Goal: Task Accomplishment & Management: Complete application form

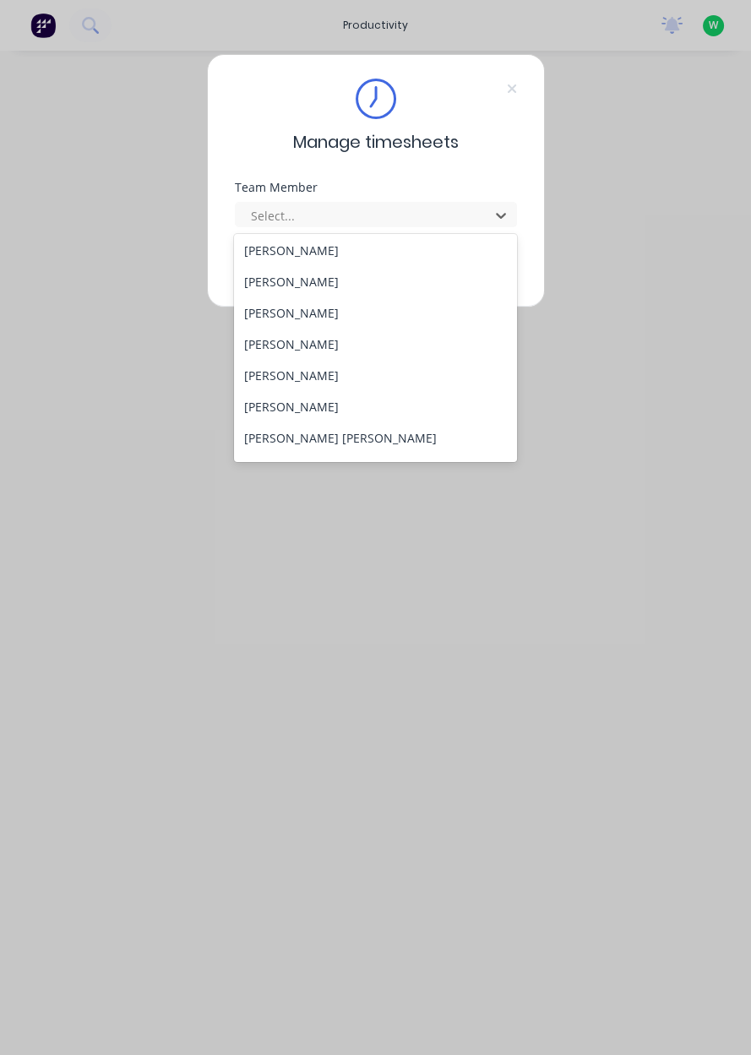
scroll to position [97, 0]
click at [277, 408] on div "[PERSON_NAME]" at bounding box center [375, 405] width 283 height 31
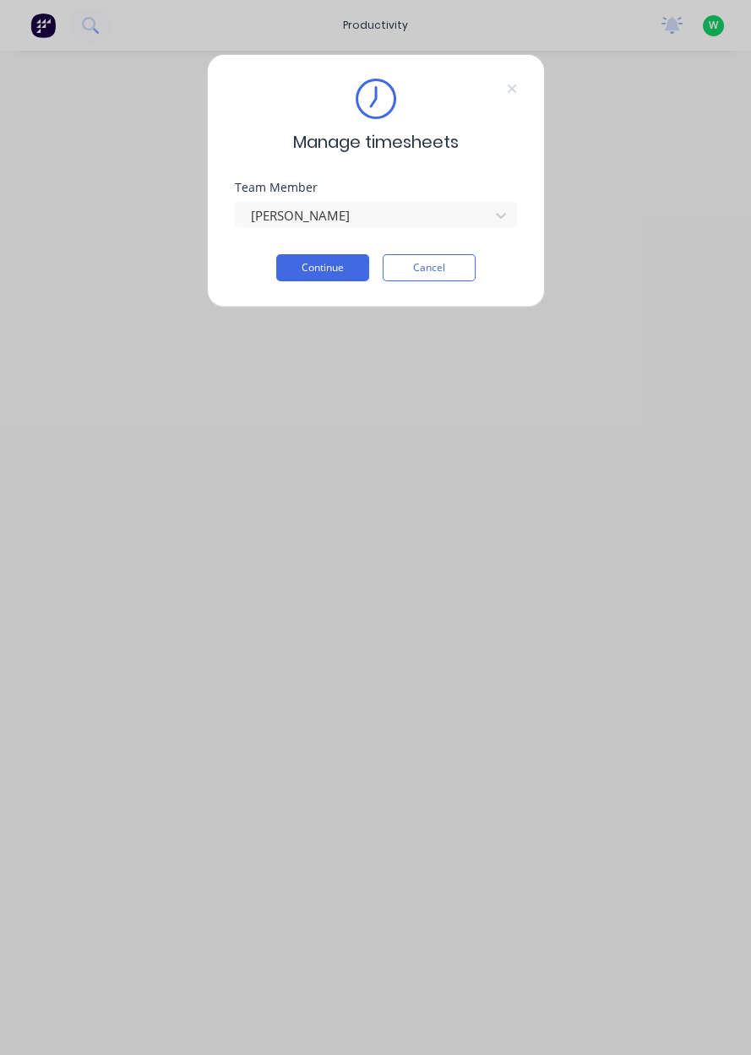
click at [331, 272] on button "Continue" at bounding box center [322, 267] width 93 height 27
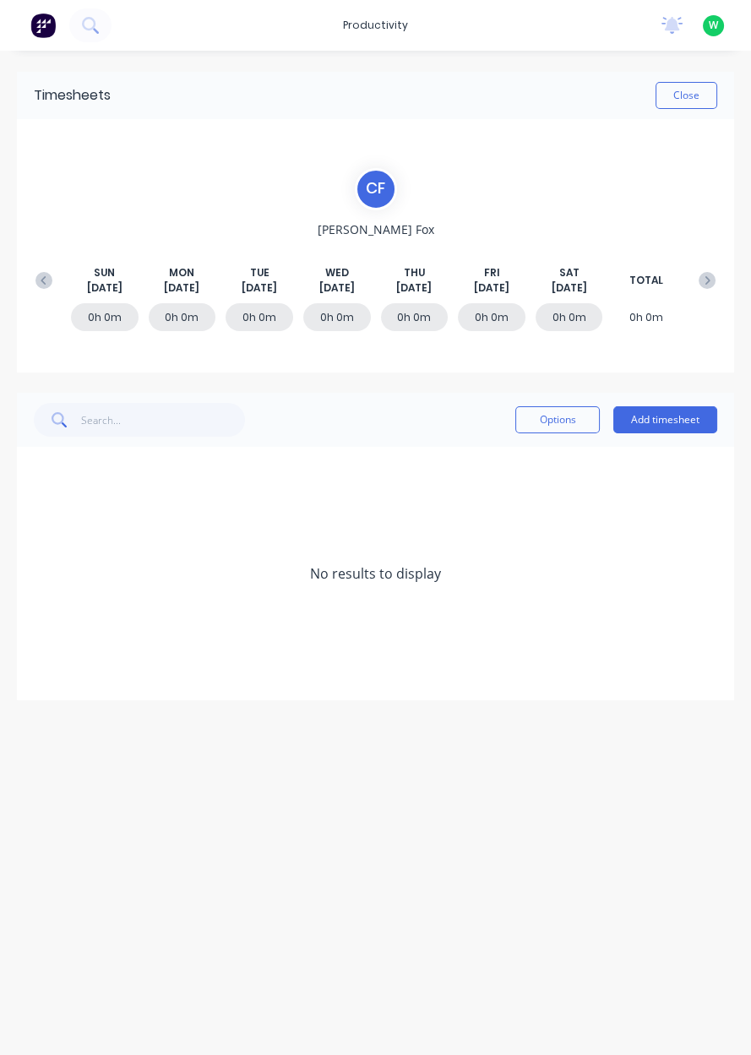
click at [37, 281] on icon at bounding box center [43, 280] width 17 height 17
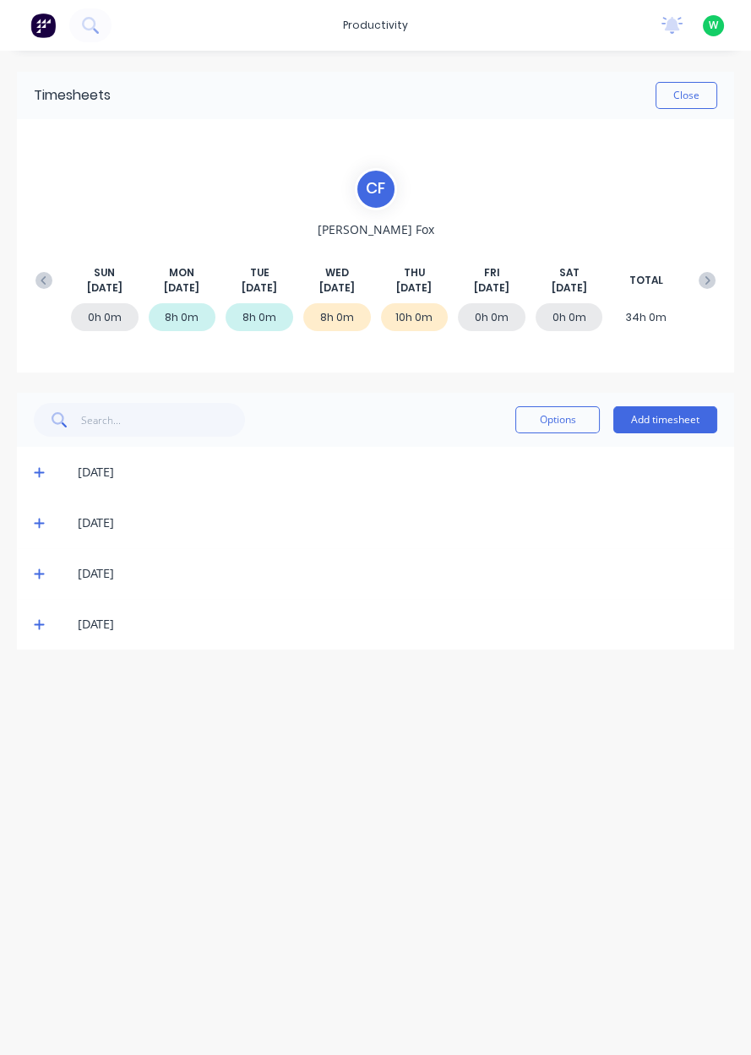
click at [103, 636] on div "[DATE]" at bounding box center [375, 624] width 717 height 51
click at [38, 625] on icon at bounding box center [39, 625] width 10 height 10
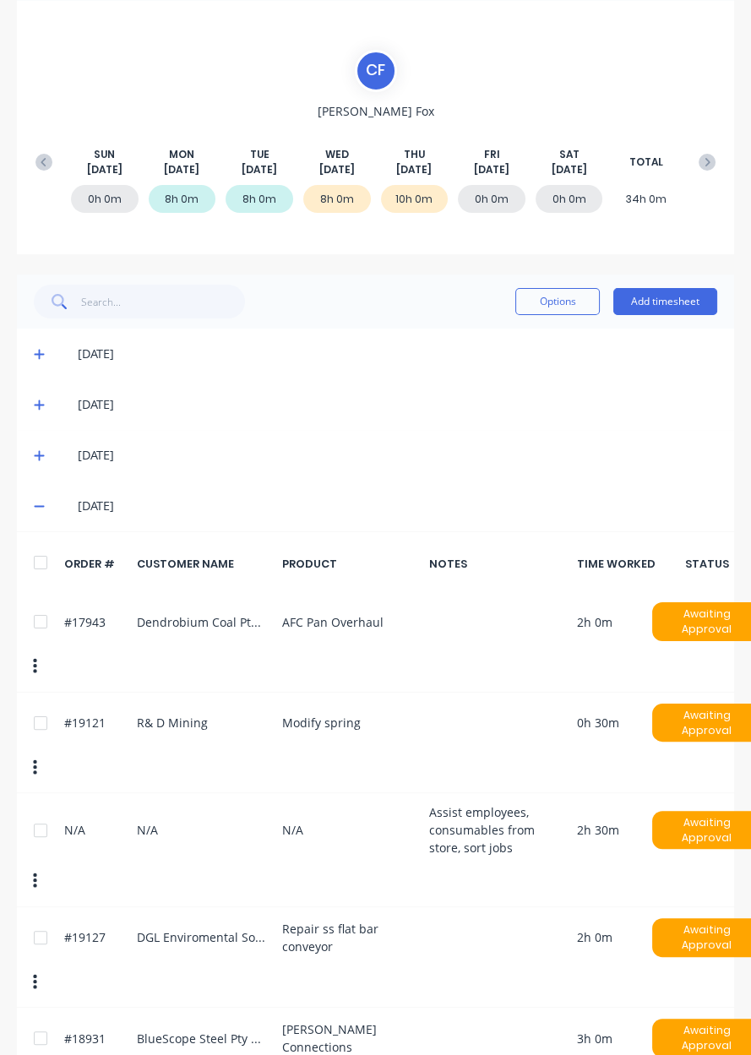
scroll to position [120, 0]
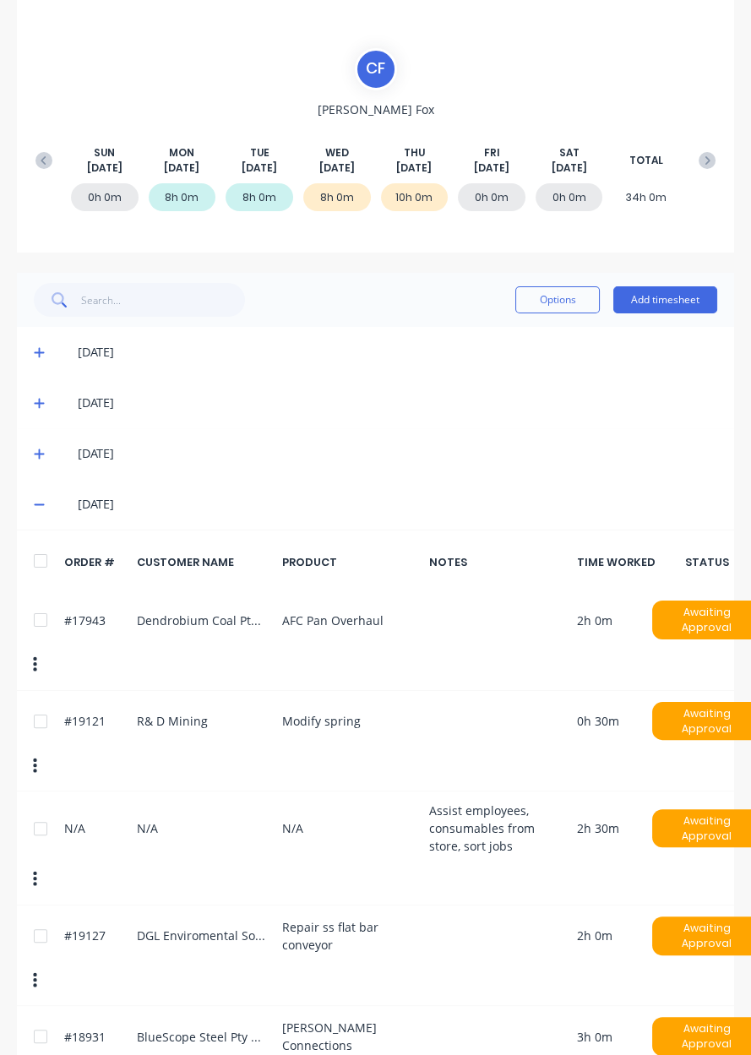
click at [676, 302] on button "Add timesheet" at bounding box center [665, 299] width 104 height 27
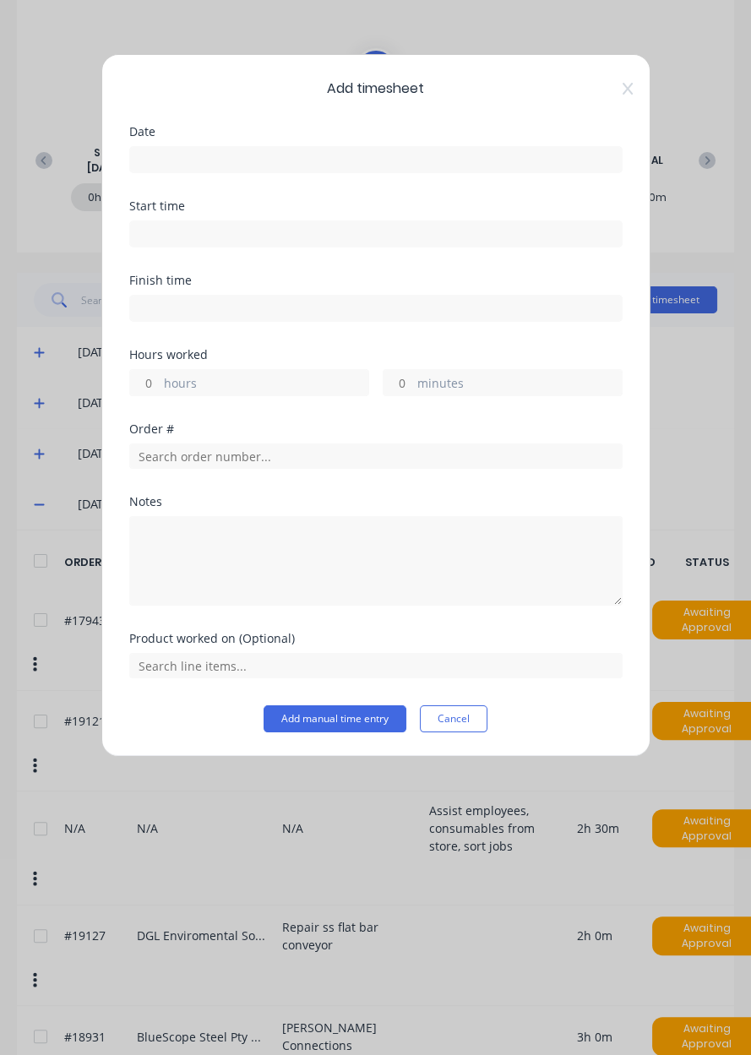
click at [344, 164] on input at bounding box center [376, 159] width 492 height 25
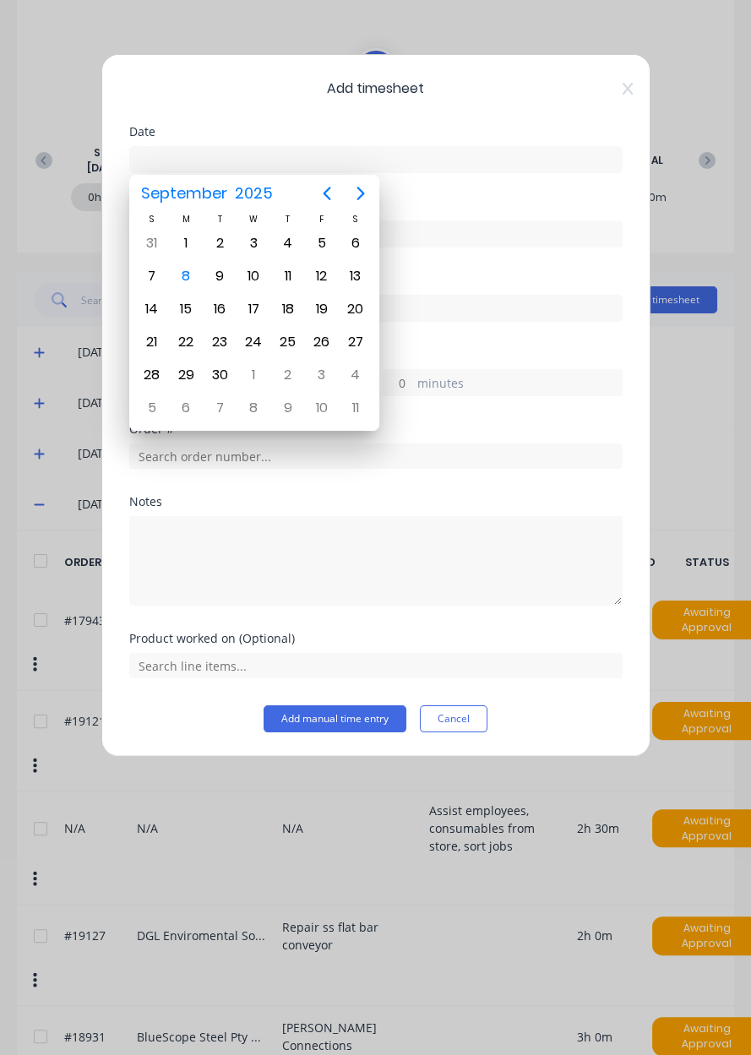
click at [625, 93] on icon at bounding box center [628, 89] width 10 height 14
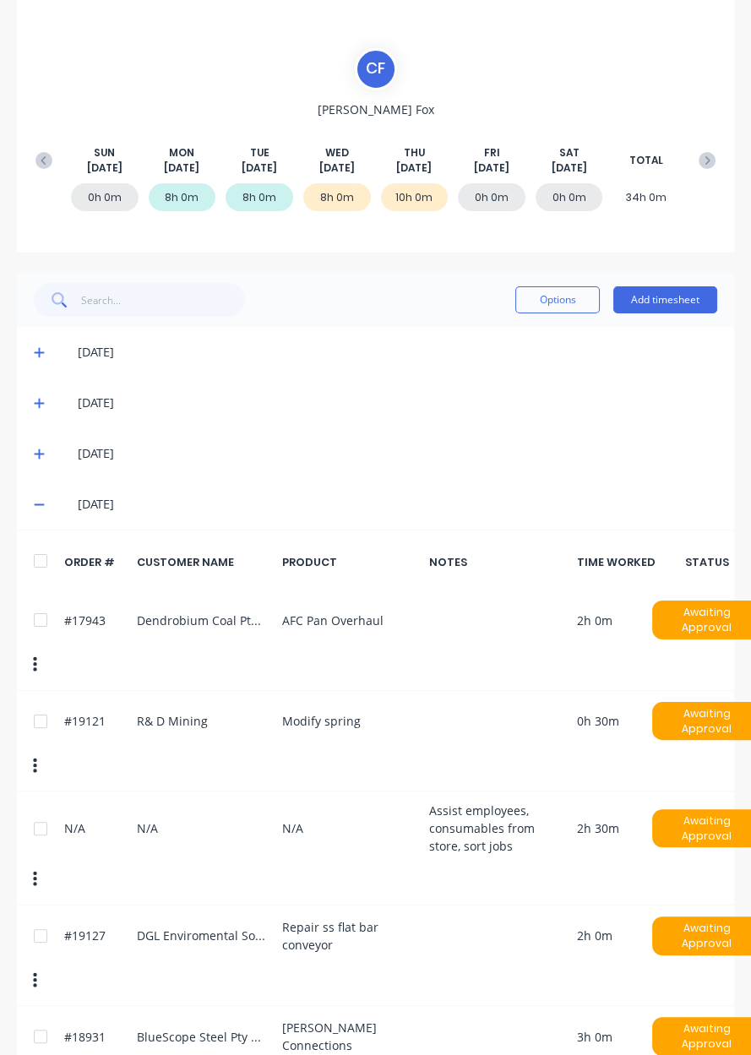
click at [657, 303] on button "Add timesheet" at bounding box center [665, 299] width 104 height 27
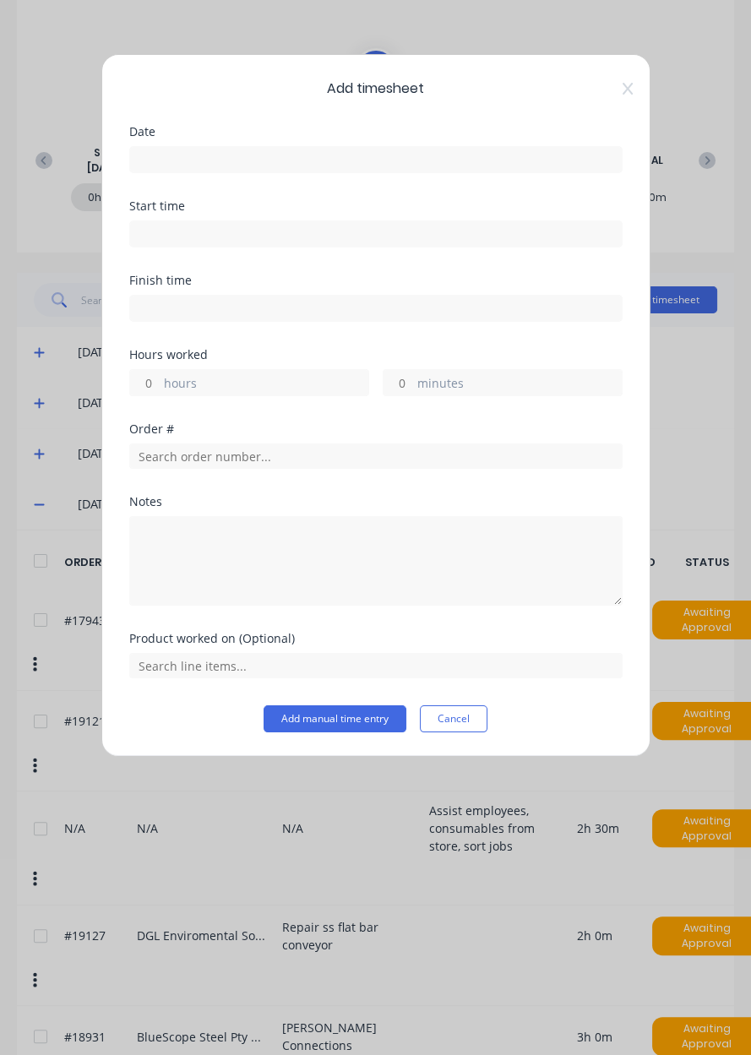
click at [247, 314] on input at bounding box center [376, 308] width 492 height 25
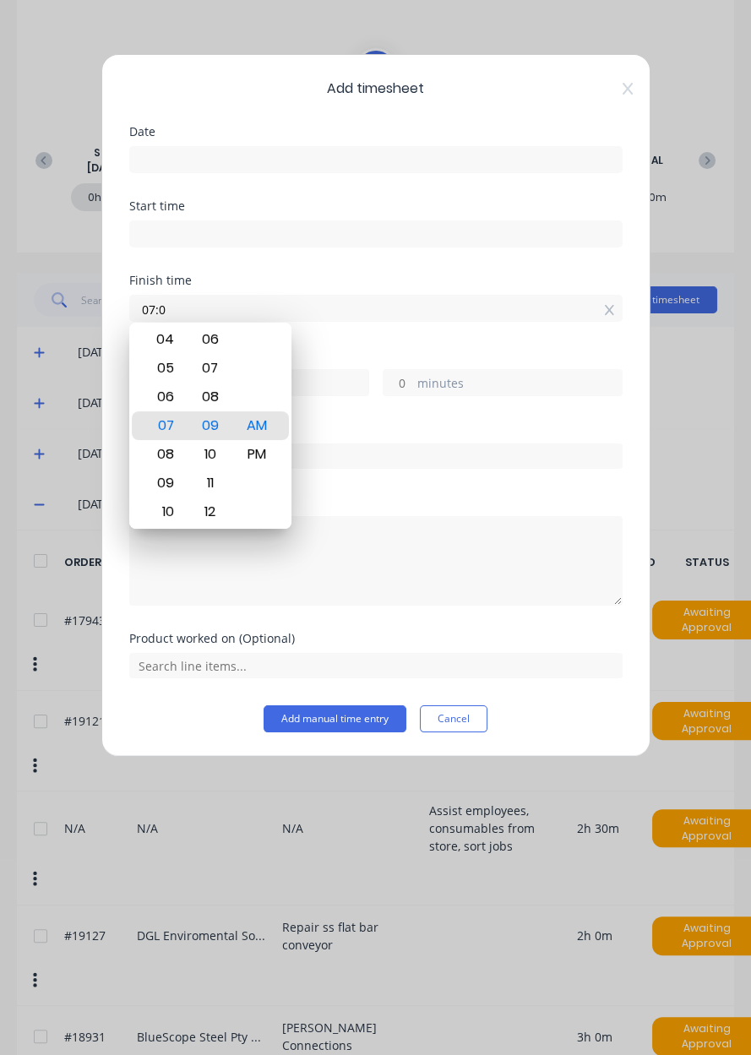
type input "07:"
click at [382, 448] on div "Order #" at bounding box center [375, 446] width 493 height 46
type input "07:09 AM"
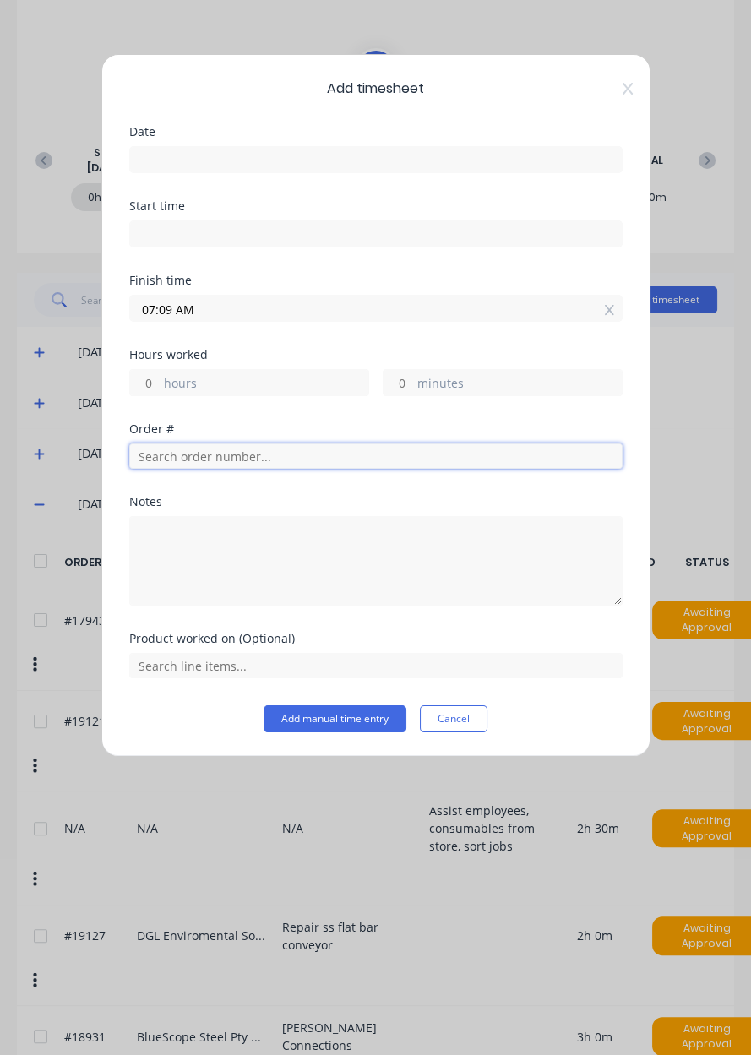
click at [308, 460] on input "text" at bounding box center [375, 456] width 493 height 25
type input "18931"
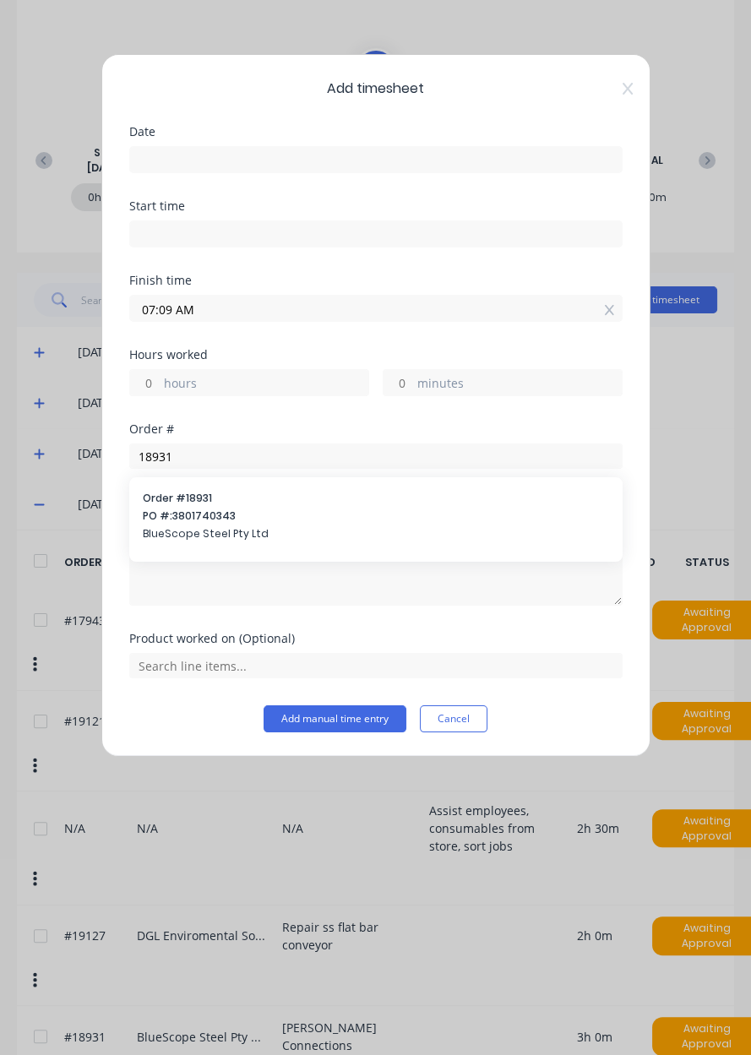
click at [189, 512] on span "PO #: 3801740343" at bounding box center [376, 516] width 466 height 15
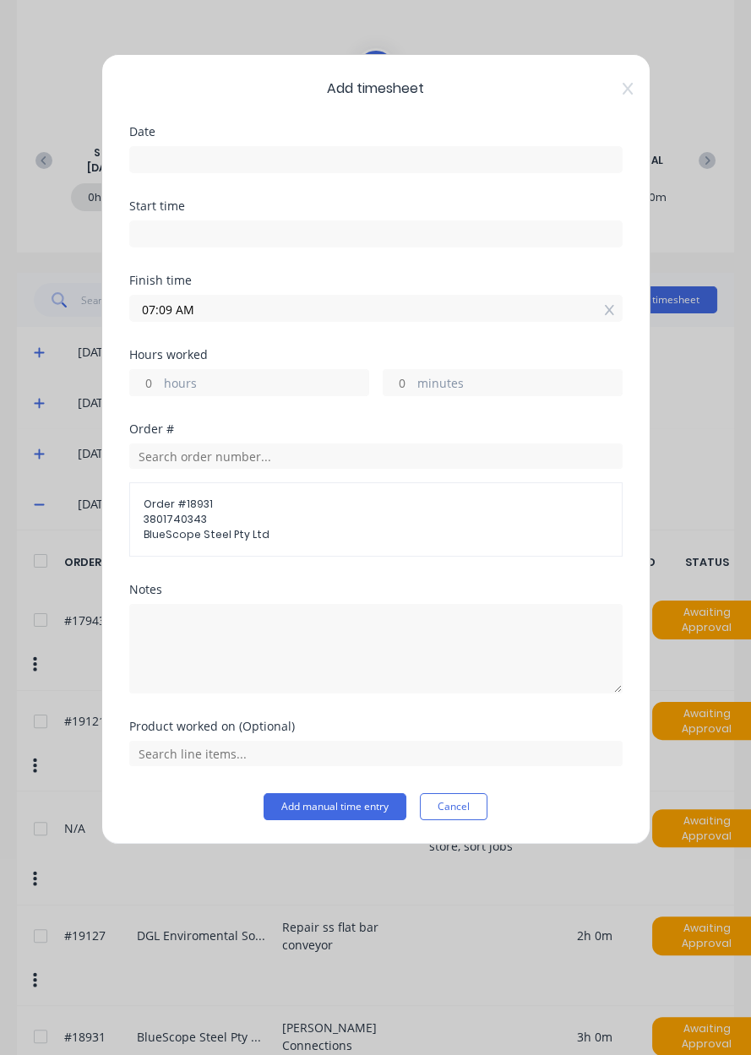
click at [204, 153] on input at bounding box center [376, 159] width 492 height 25
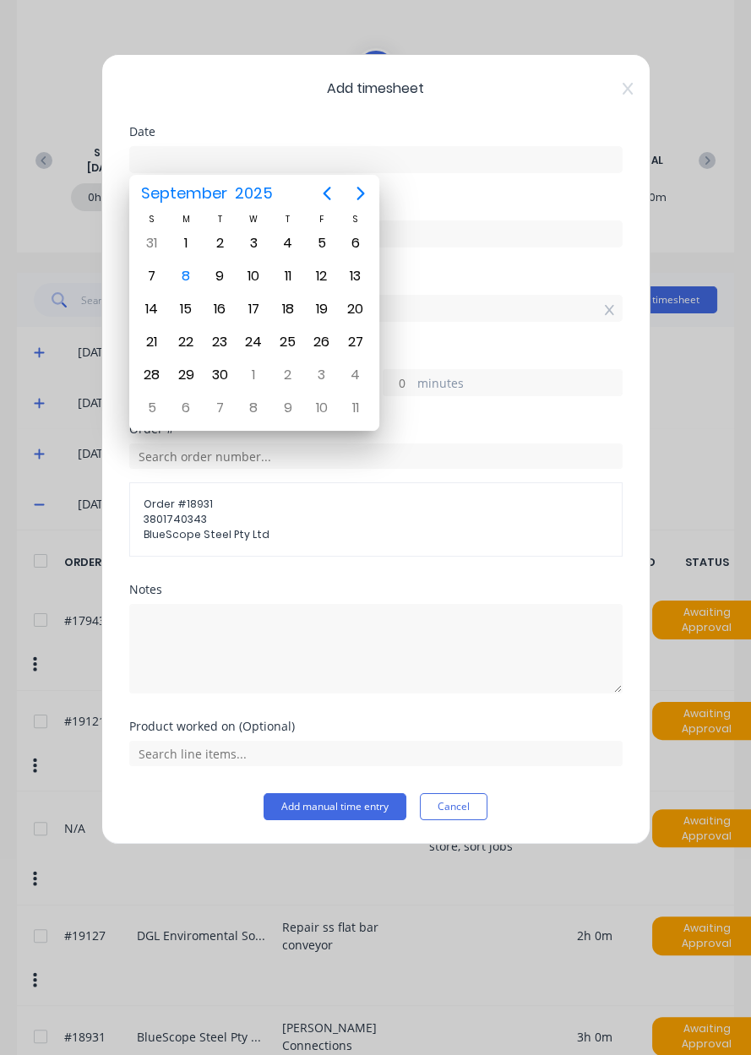
click at [323, 241] on div "5" at bounding box center [321, 243] width 25 height 25
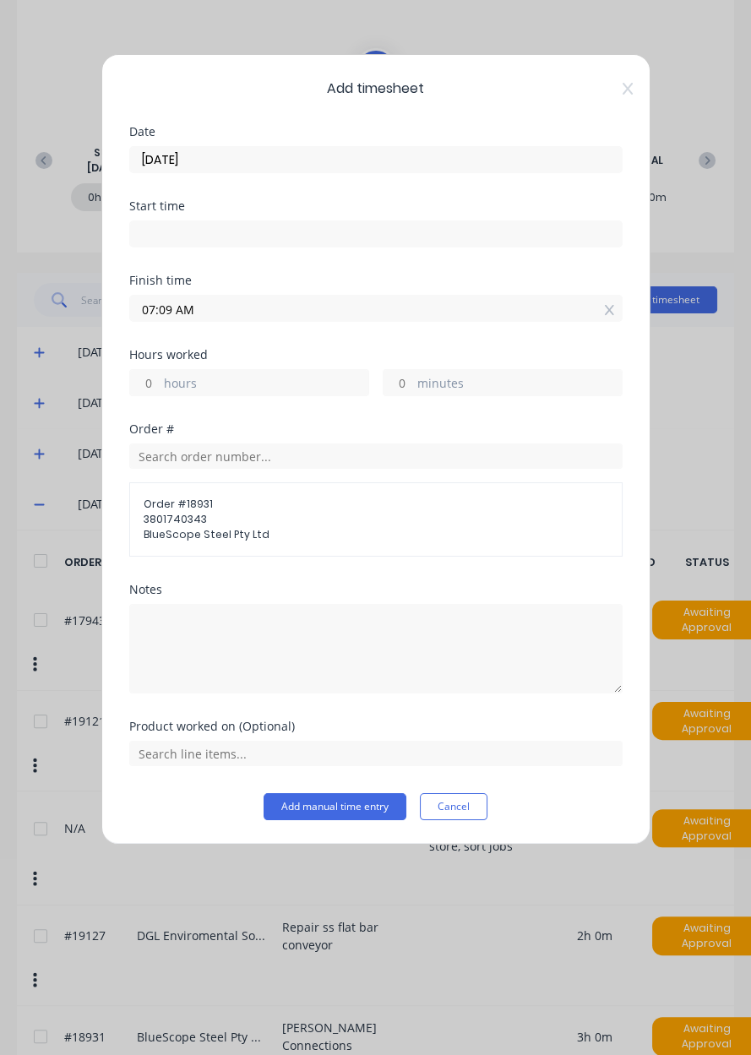
type input "[DATE]"
click at [190, 390] on label "hours" at bounding box center [266, 384] width 204 height 21
click at [160, 390] on input "hours" at bounding box center [145, 382] width 30 height 25
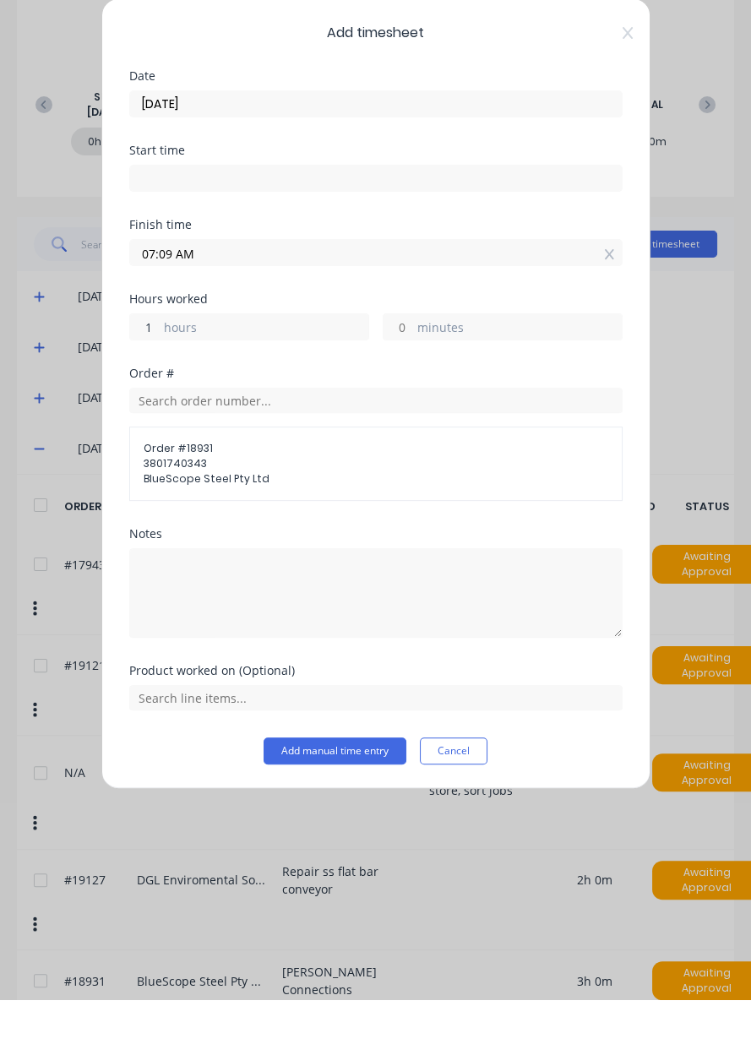
type input "1"
click at [330, 757] on input "text" at bounding box center [375, 753] width 493 height 25
click at [237, 711] on span "[PERSON_NAME] Connections" at bounding box center [389, 711] width 439 height 15
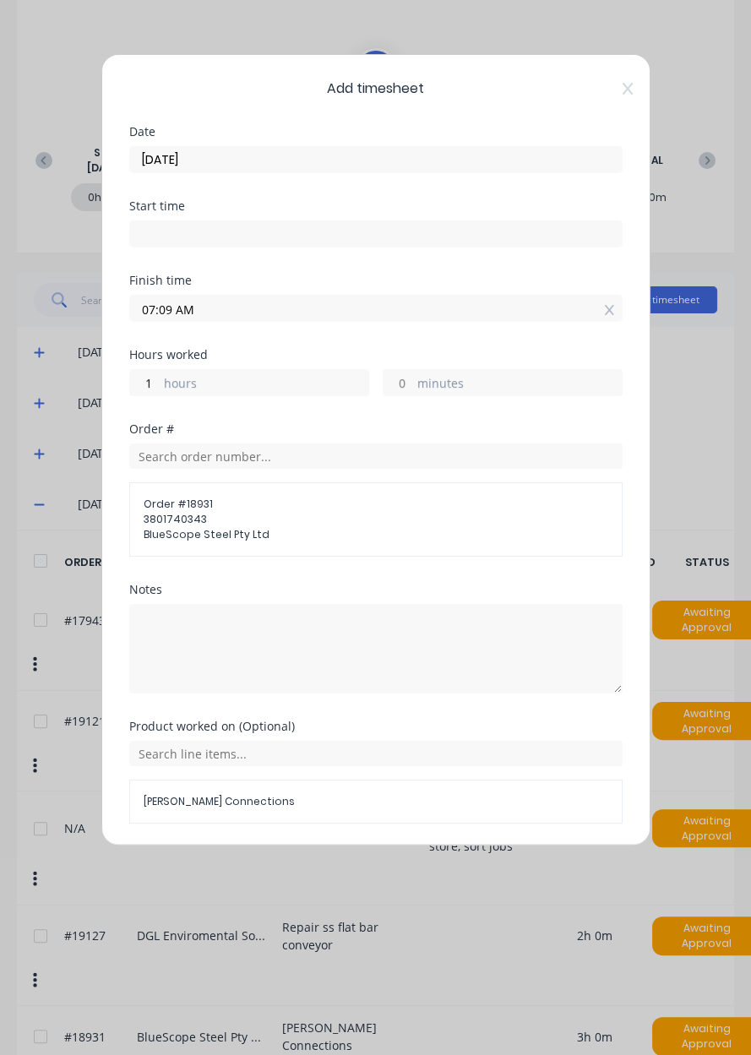
click at [328, 872] on button "Add manual time entry" at bounding box center [335, 864] width 143 height 27
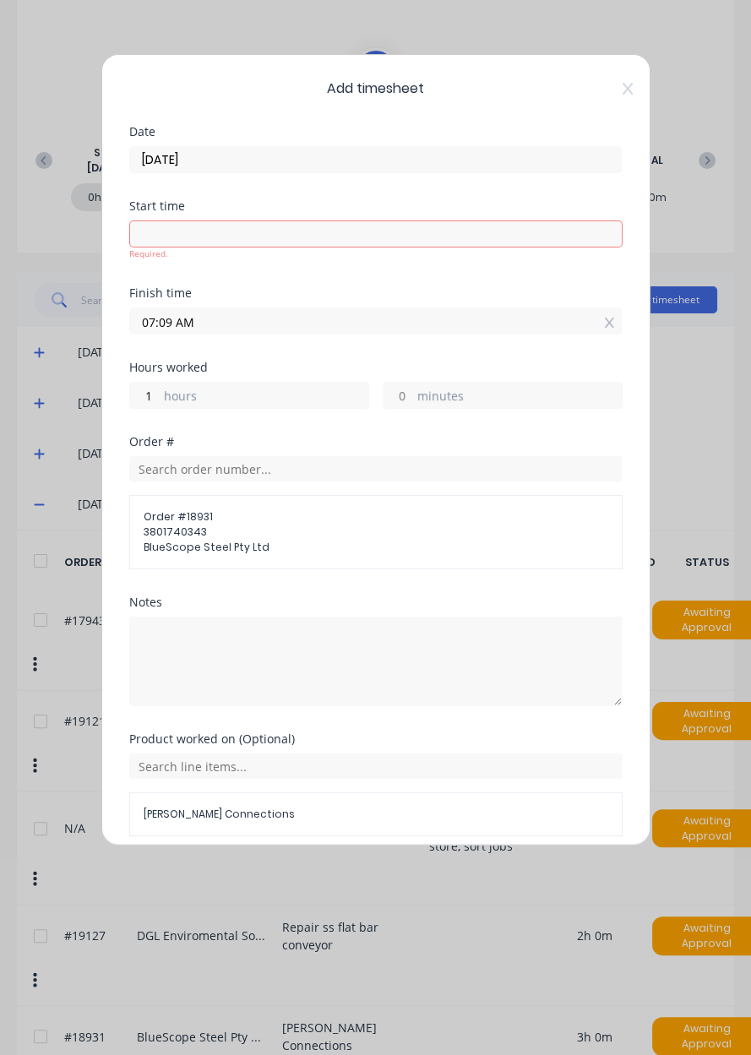
click at [314, 869] on button "Add manual time entry" at bounding box center [335, 877] width 143 height 27
click at [313, 876] on button "Add manual time entry" at bounding box center [335, 877] width 143 height 27
click at [327, 876] on button "Add manual time entry" at bounding box center [335, 877] width 143 height 27
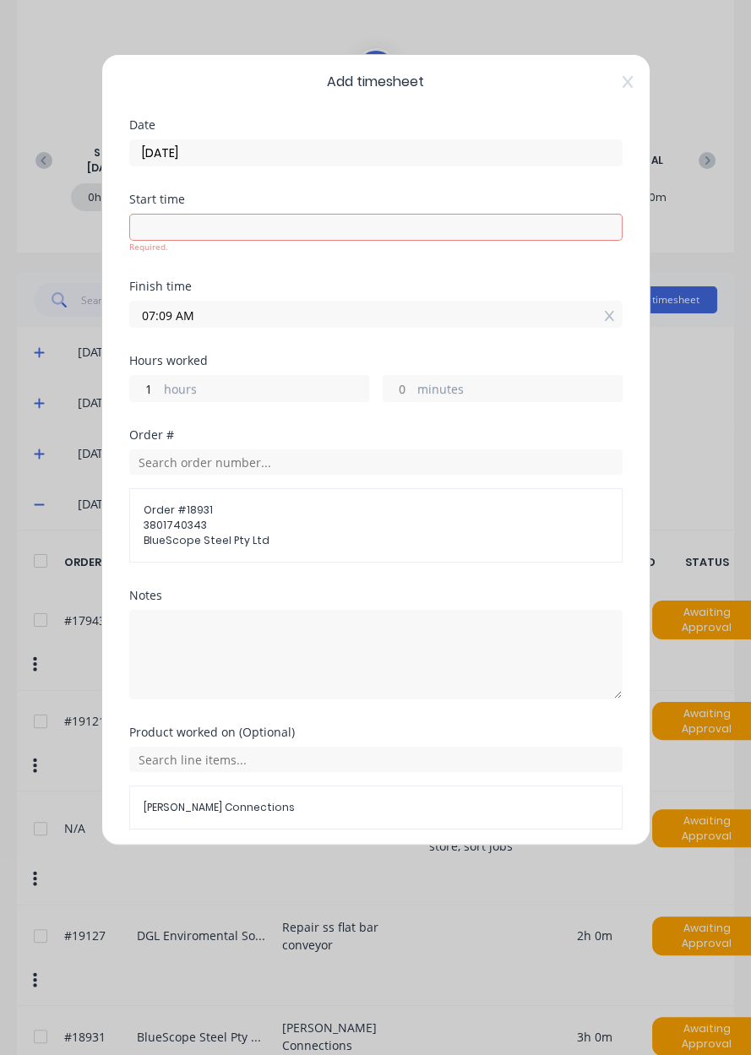
click at [325, 871] on button "Add manual time entry" at bounding box center [335, 870] width 143 height 27
click at [313, 873] on button "Add manual time entry" at bounding box center [335, 870] width 143 height 27
click at [316, 870] on button "Add manual time entry" at bounding box center [335, 870] width 143 height 27
click at [311, 869] on button "Add manual time entry" at bounding box center [335, 870] width 143 height 27
click at [311, 874] on button "Add manual time entry" at bounding box center [335, 870] width 143 height 27
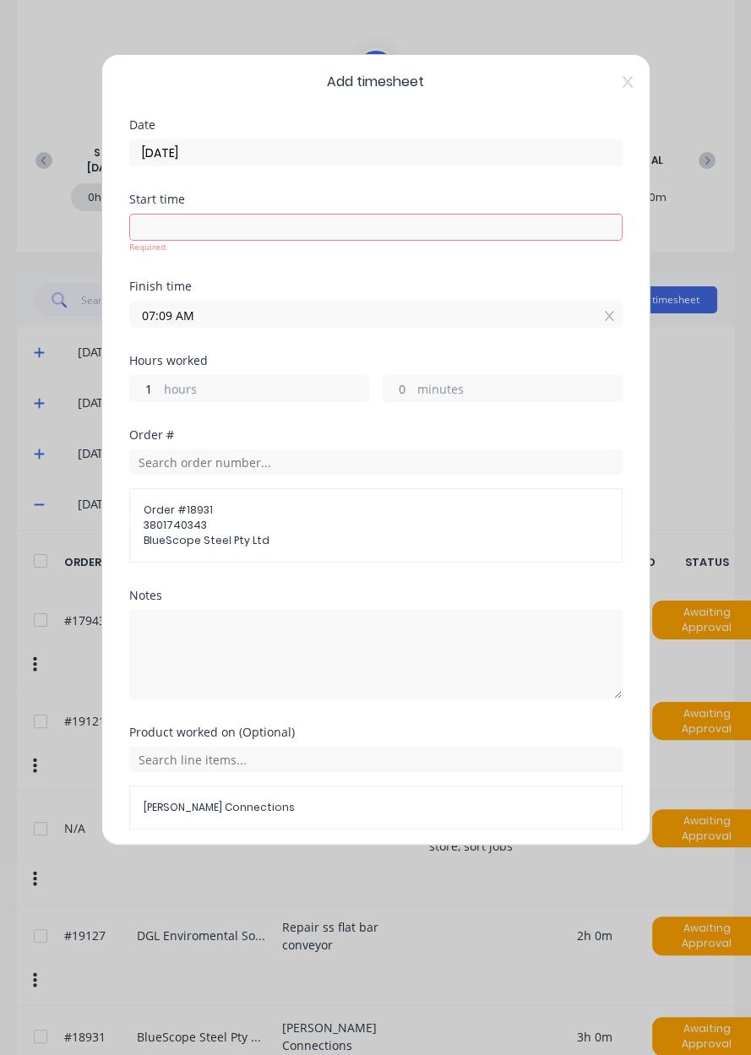
click at [315, 877] on button "Add manual time entry" at bounding box center [335, 870] width 143 height 27
click at [311, 879] on button "Add manual time entry" at bounding box center [335, 870] width 143 height 27
click at [313, 846] on div "Add timesheet Date [DATE] Start time Required. Finish time 07:09 AM Hours worke…" at bounding box center [375, 450] width 549 height 792
click at [601, 319] on input "07:09 AM" at bounding box center [376, 314] width 492 height 25
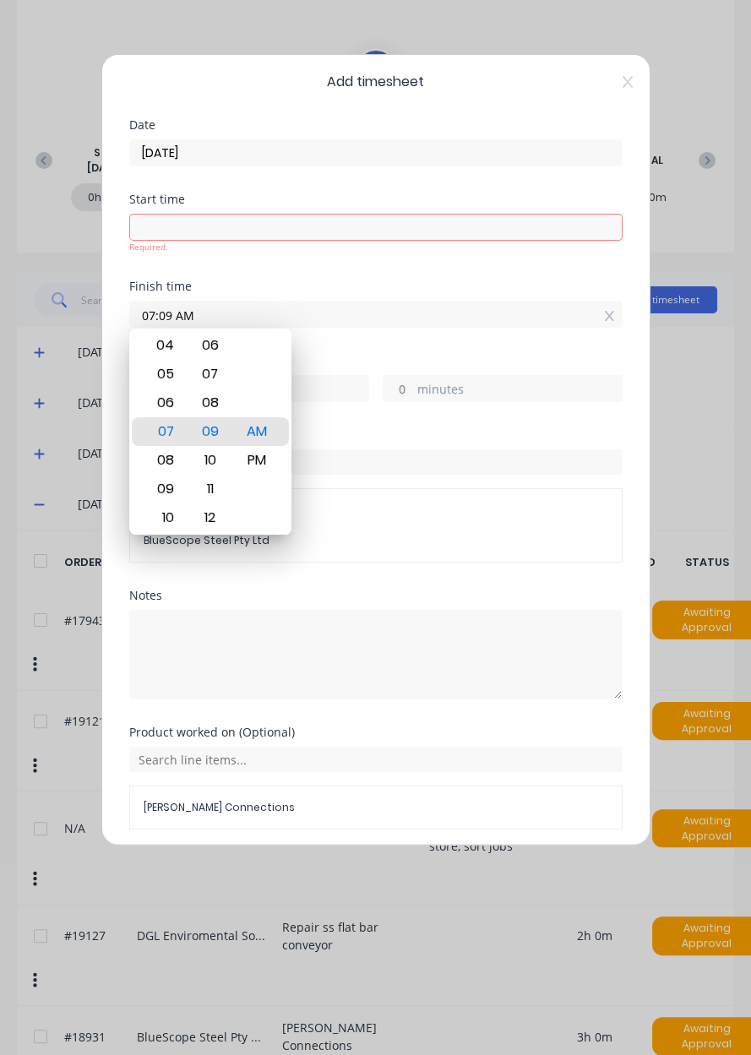
click at [613, 316] on icon at bounding box center [609, 316] width 9 height 12
type input "07:10 AM"
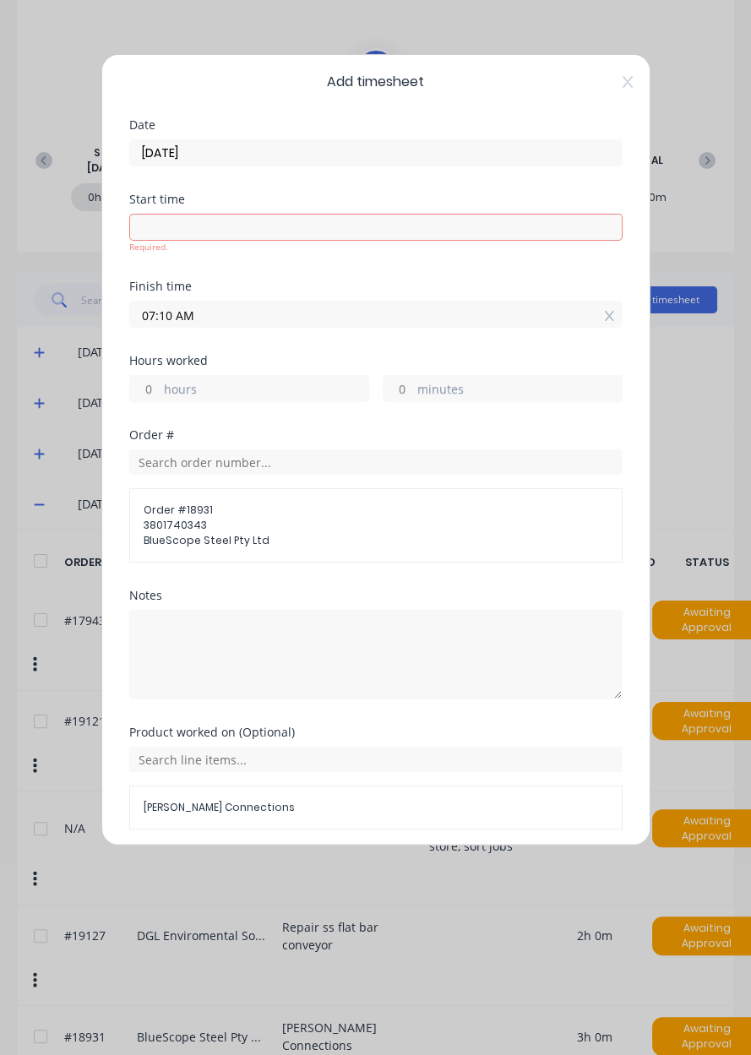
click at [611, 313] on icon at bounding box center [609, 316] width 9 height 12
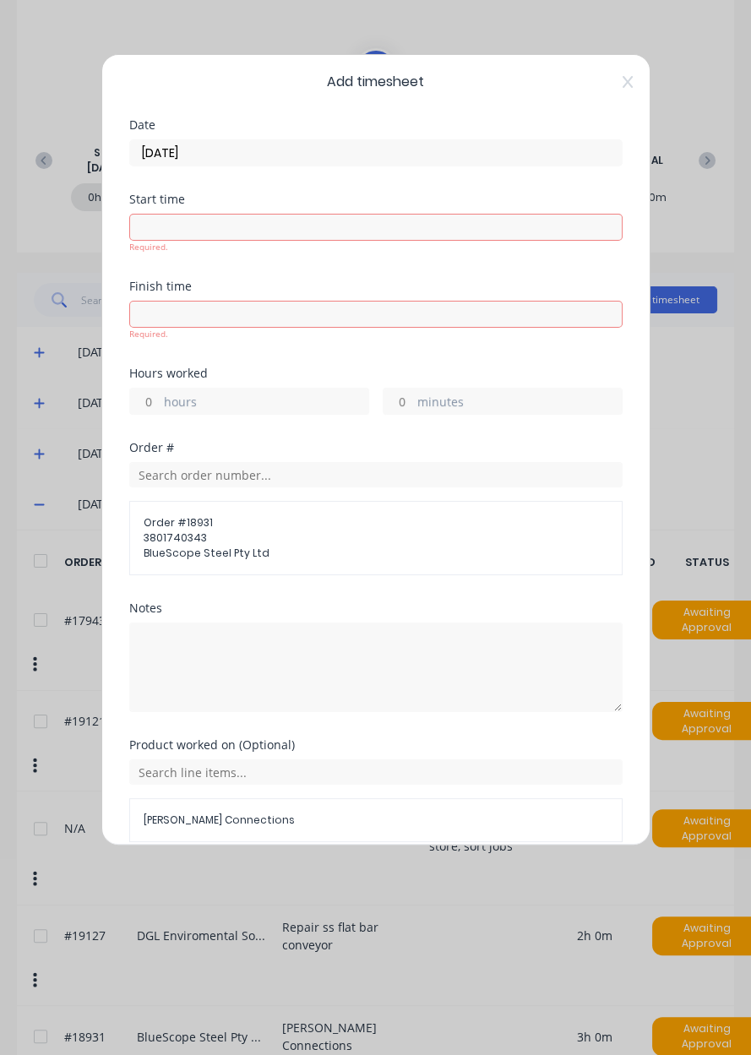
scroll to position [19, 0]
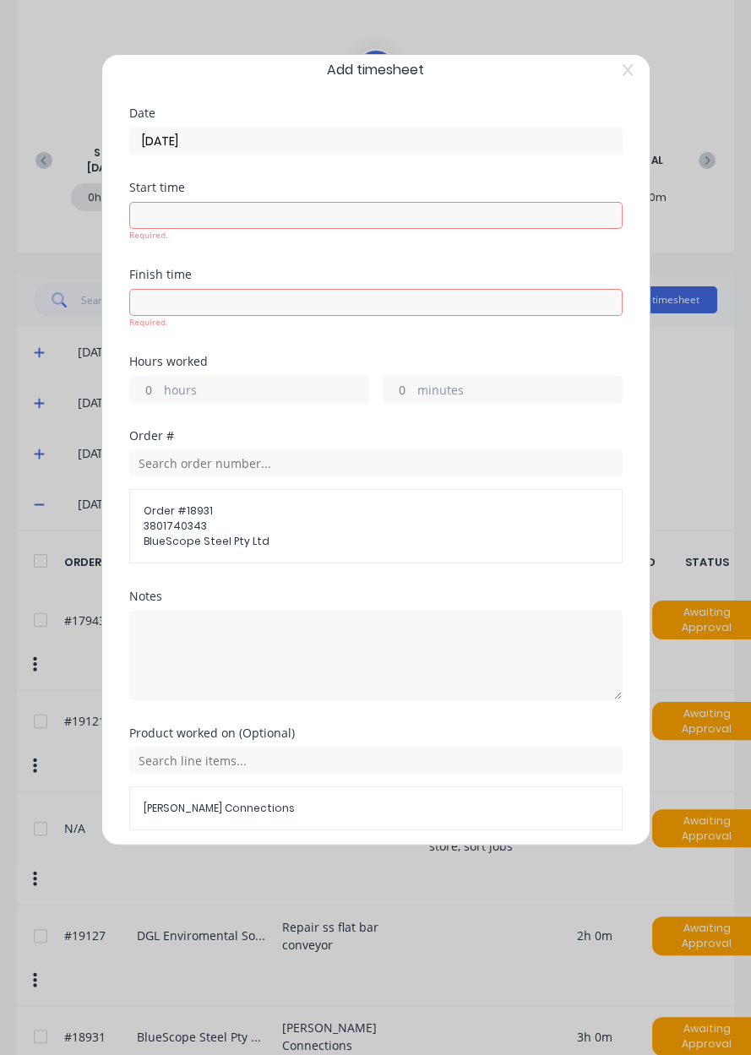
click at [330, 869] on button "Add manual time entry" at bounding box center [335, 871] width 143 height 27
click at [313, 870] on button "Add manual time entry" at bounding box center [335, 871] width 143 height 27
click at [303, 879] on button "Add manual time entry" at bounding box center [335, 871] width 143 height 27
click at [313, 871] on button "Add manual time entry" at bounding box center [335, 871] width 143 height 27
click at [302, 869] on button "Add manual time entry" at bounding box center [335, 871] width 143 height 27
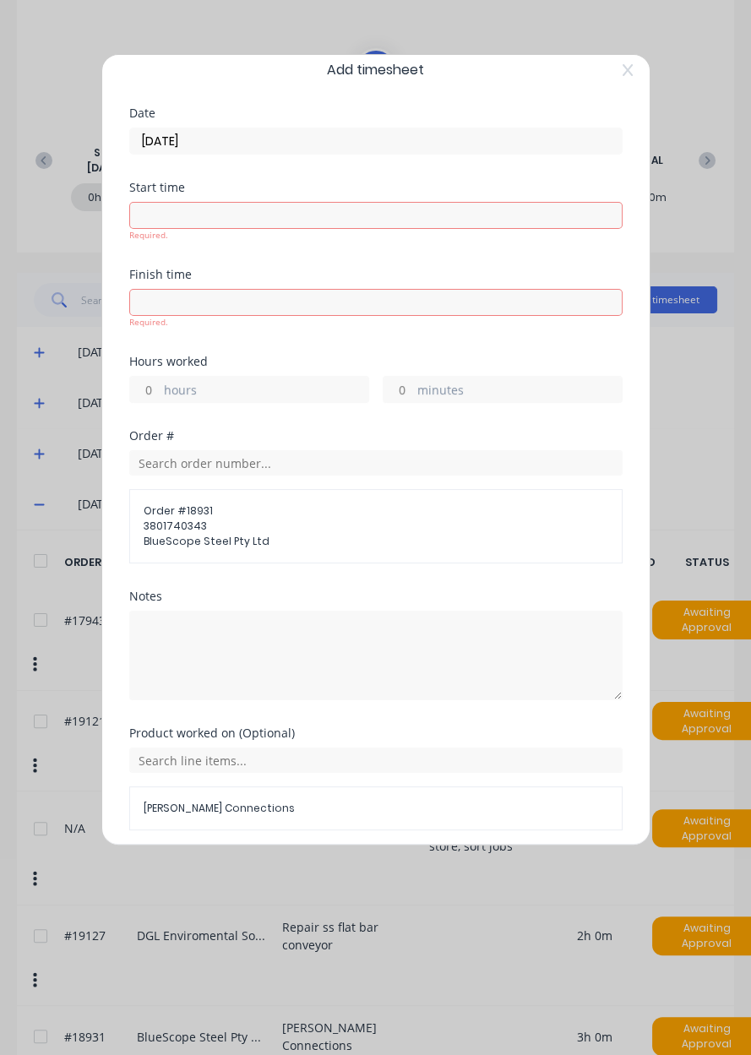
click at [294, 871] on button "Add manual time entry" at bounding box center [335, 871] width 143 height 27
click at [299, 872] on button "Add manual time entry" at bounding box center [335, 871] width 143 height 27
click at [299, 870] on button "Add manual time entry" at bounding box center [335, 871] width 143 height 27
click at [301, 871] on button "Add manual time entry" at bounding box center [335, 871] width 143 height 27
click at [188, 395] on label "hours" at bounding box center [266, 391] width 204 height 21
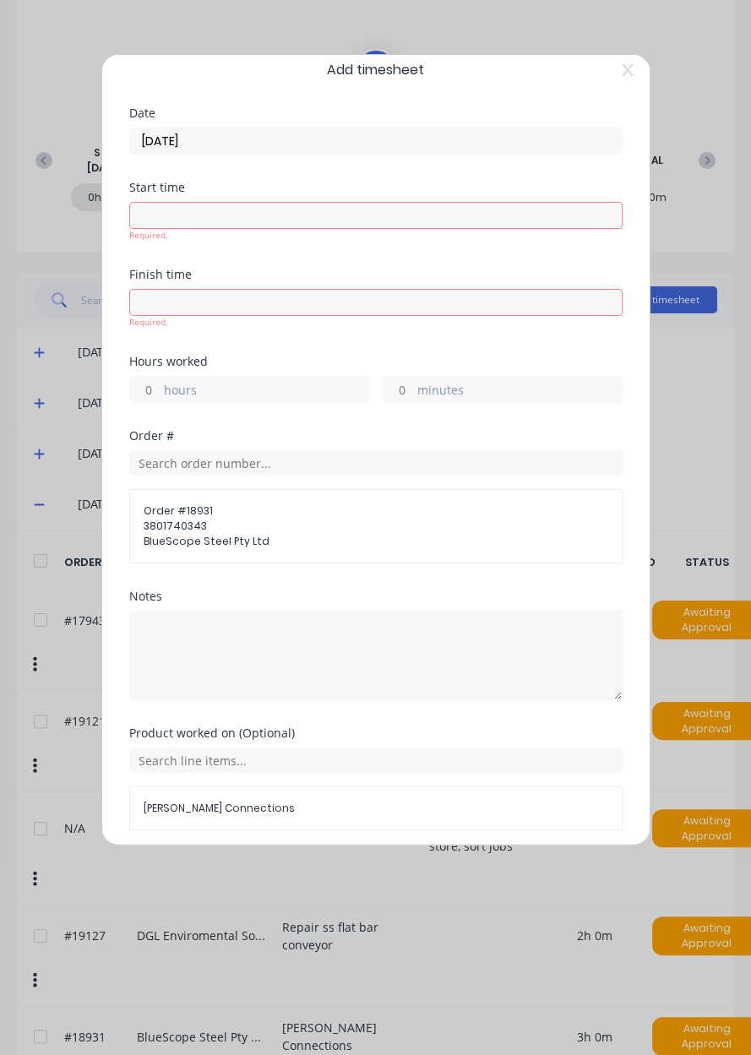
click at [160, 395] on input "hours" at bounding box center [145, 389] width 30 height 25
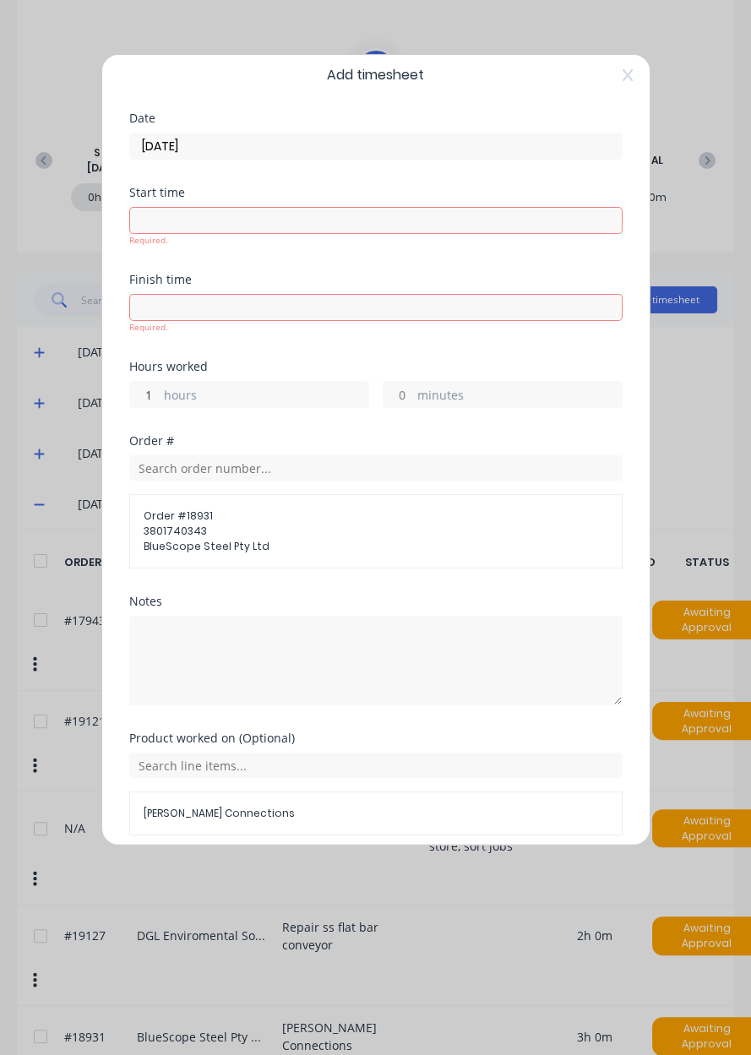
scroll to position [11, 0]
type input "1"
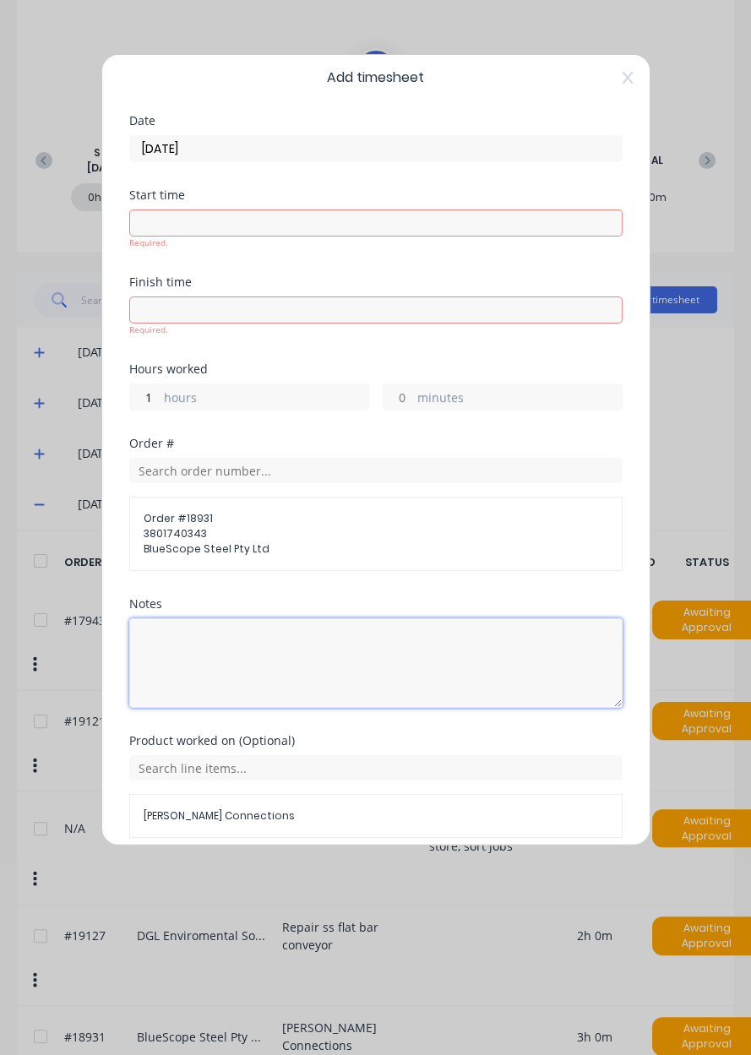
click at [533, 618] on textarea at bounding box center [375, 663] width 493 height 90
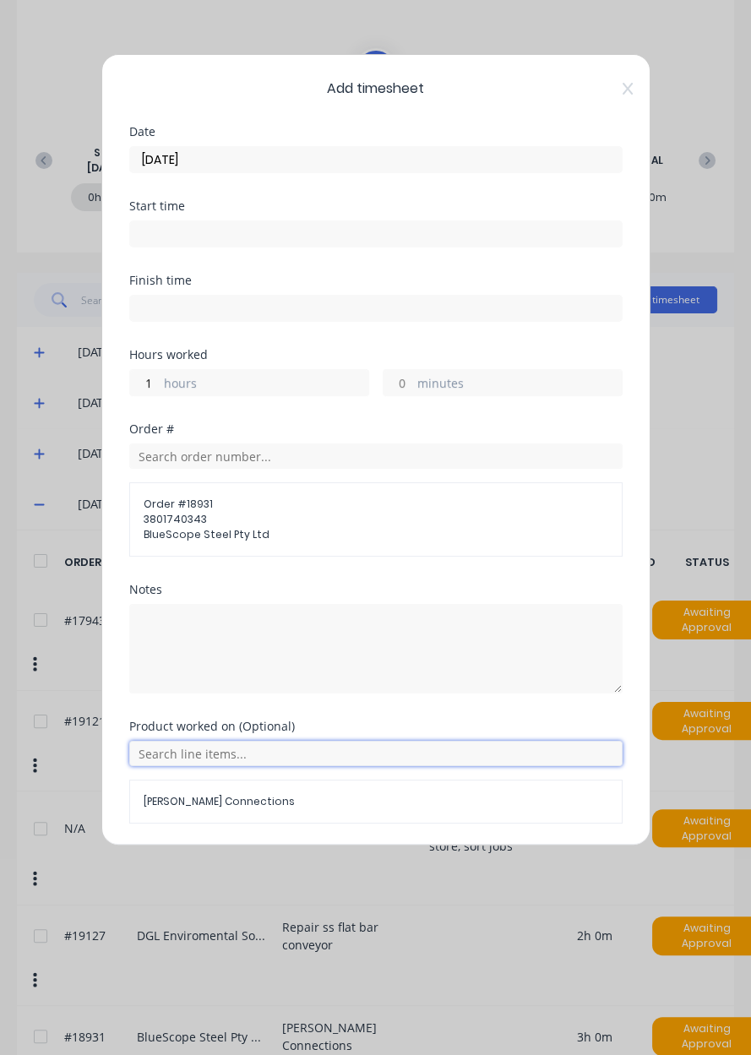
click at [392, 758] on input "text" at bounding box center [375, 753] width 493 height 25
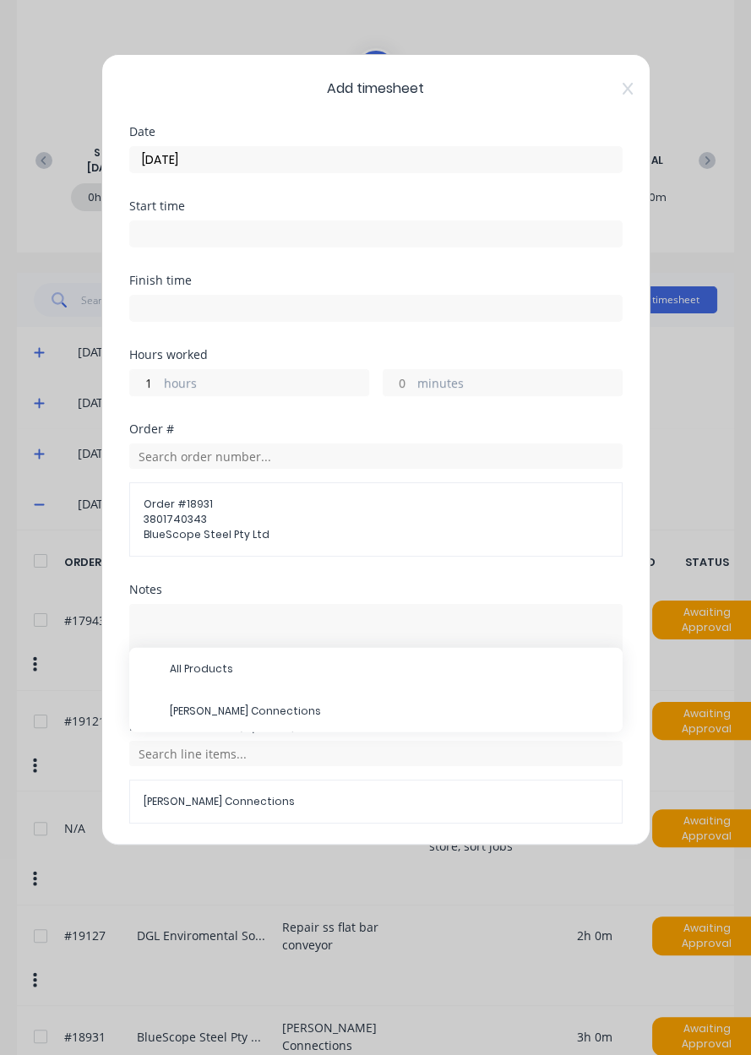
click at [232, 714] on span "[PERSON_NAME] Connections" at bounding box center [389, 711] width 439 height 15
click at [327, 864] on button "Add manual time entry" at bounding box center [335, 864] width 143 height 27
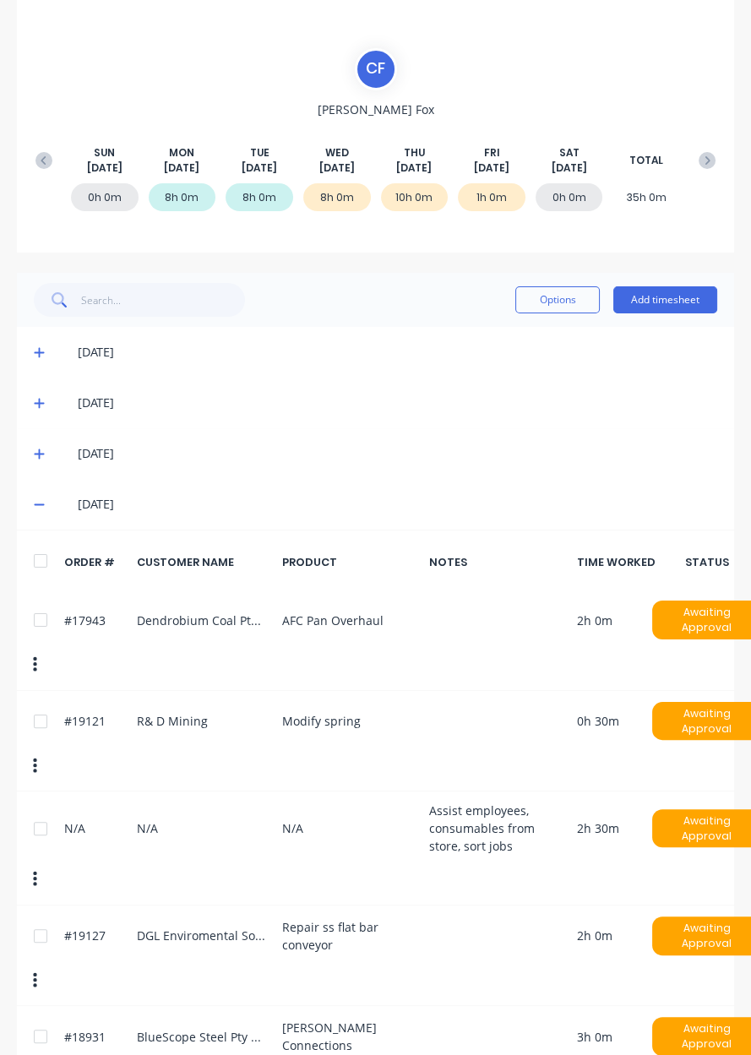
click at [41, 509] on icon at bounding box center [39, 505] width 11 height 12
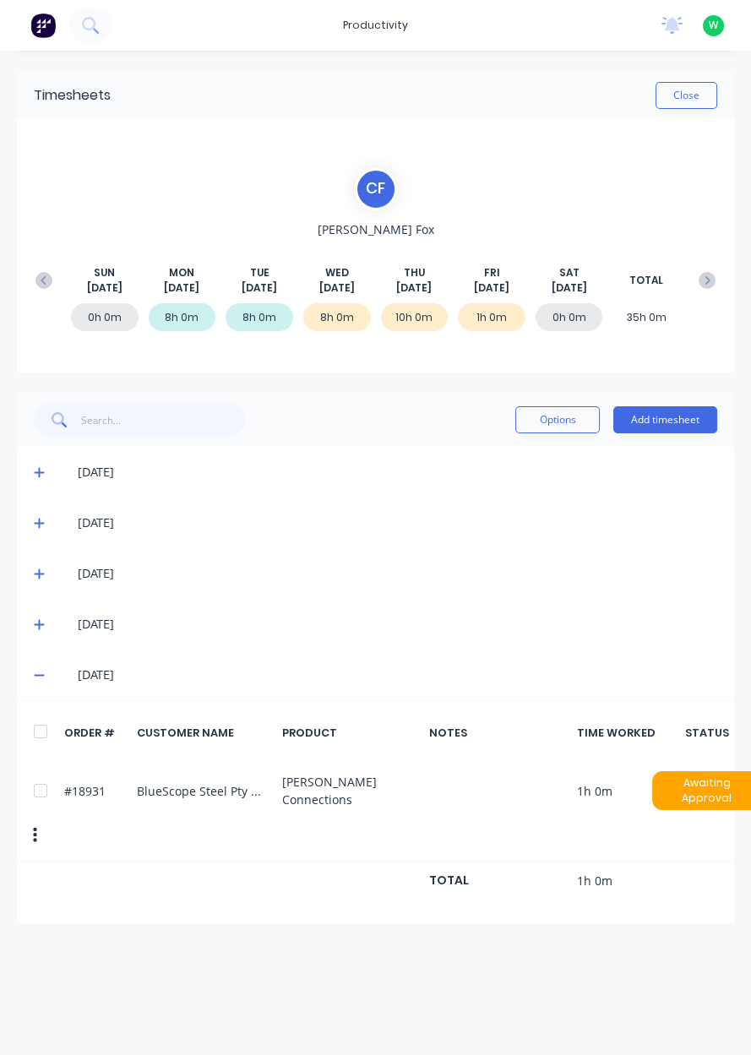
click at [659, 422] on button "Add timesheet" at bounding box center [665, 419] width 104 height 27
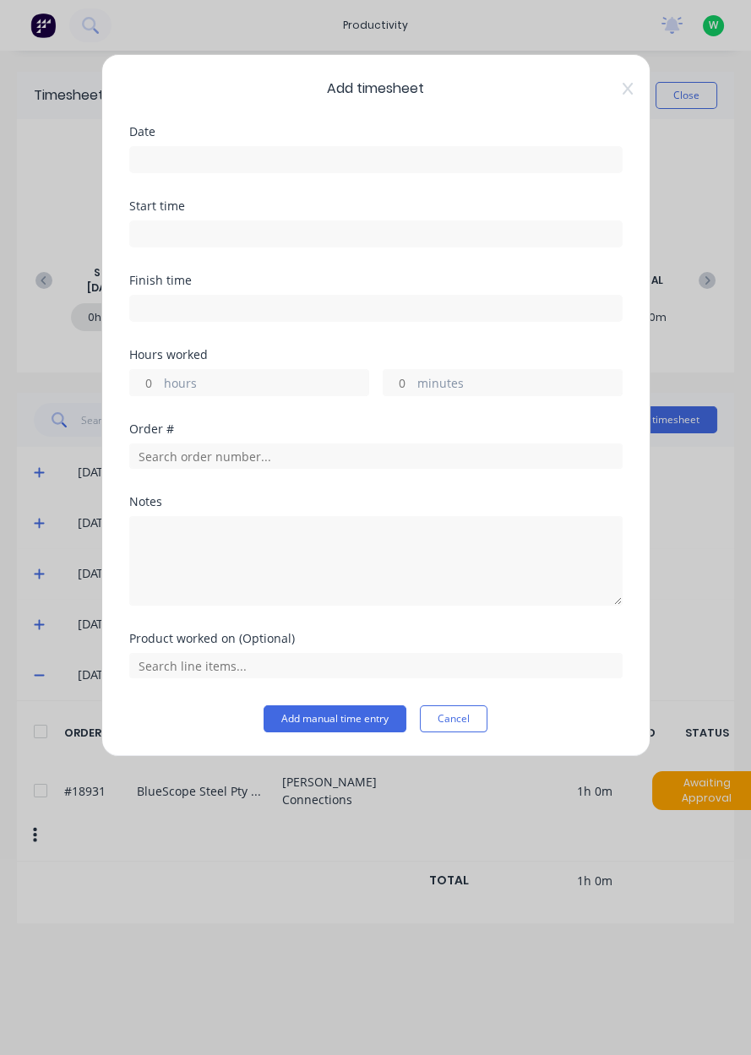
click at [410, 155] on input at bounding box center [376, 159] width 492 height 25
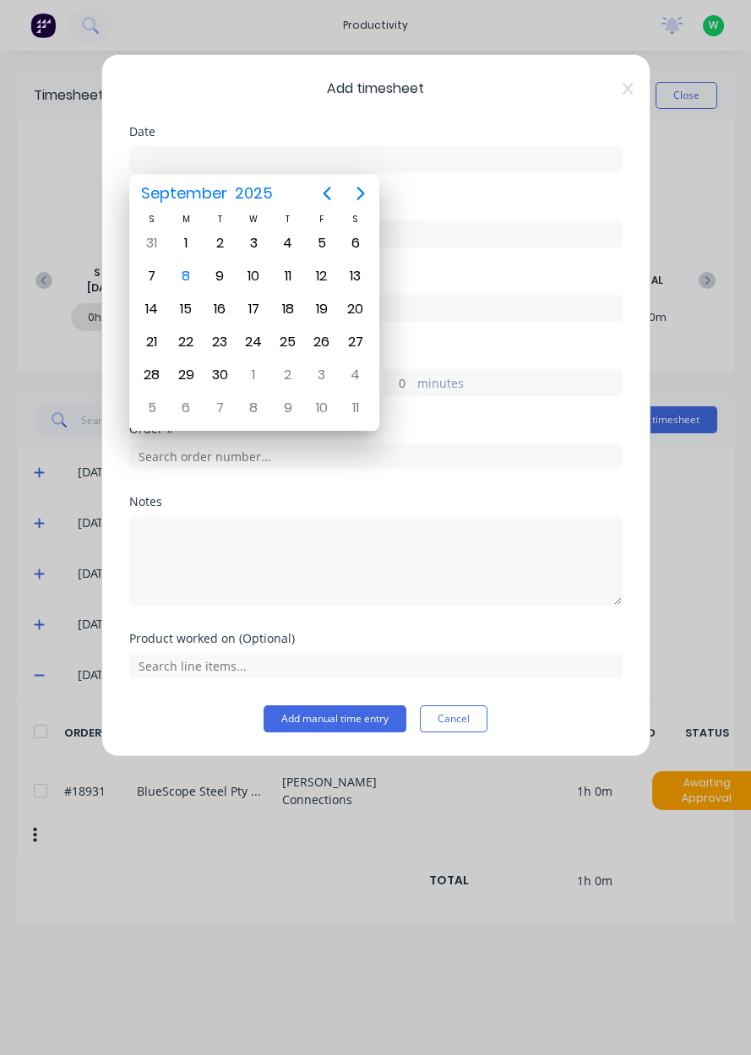
click at [325, 237] on div "5" at bounding box center [321, 243] width 25 height 25
type input "[DATE]"
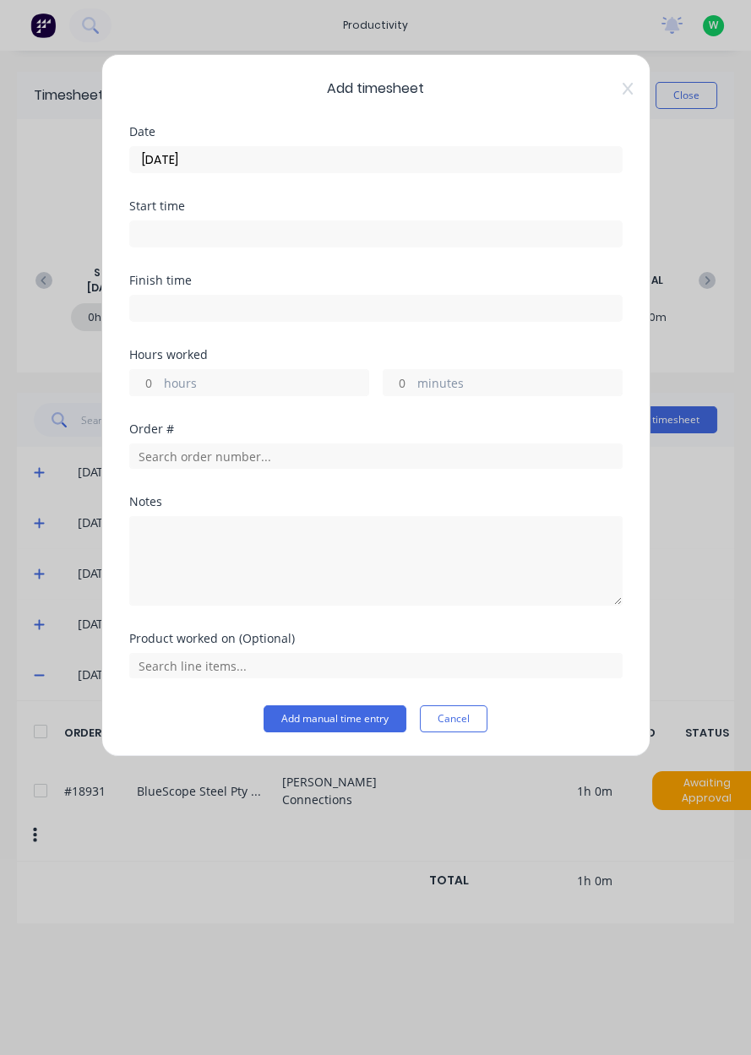
click at [251, 385] on label "hours" at bounding box center [266, 384] width 204 height 21
click at [160, 385] on input "hours" at bounding box center [145, 382] width 30 height 25
type input "3"
click at [272, 460] on input "text" at bounding box center [375, 456] width 493 height 25
click at [171, 516] on textarea at bounding box center [375, 561] width 493 height 90
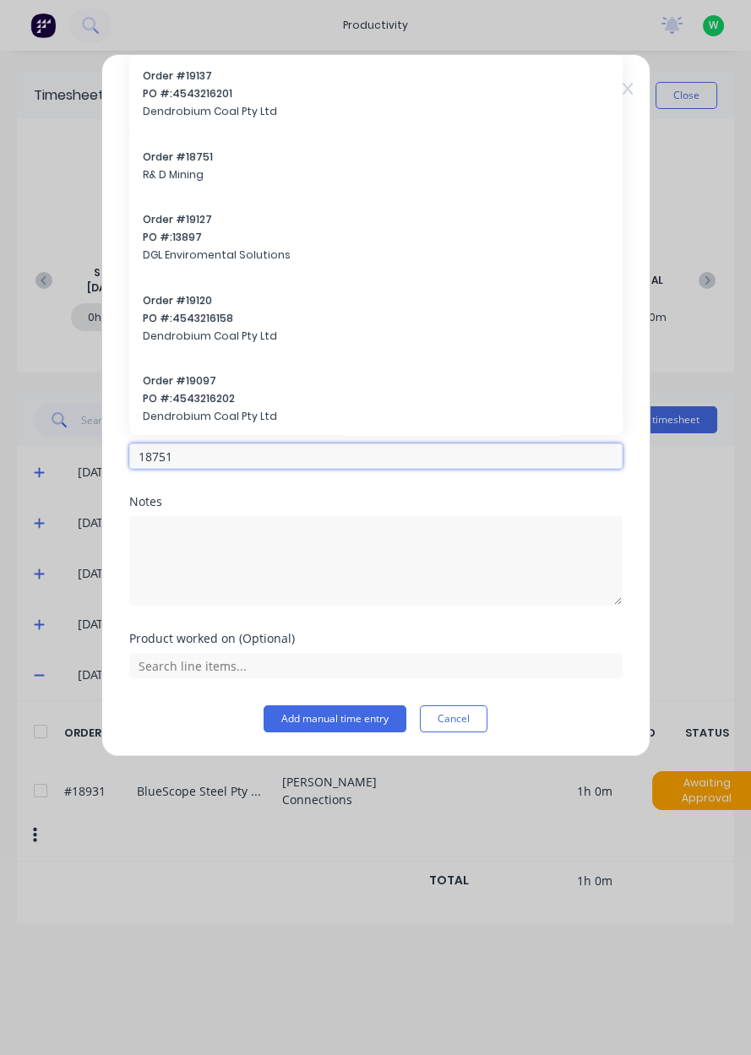
click at [256, 461] on input "18751" at bounding box center [375, 456] width 493 height 25
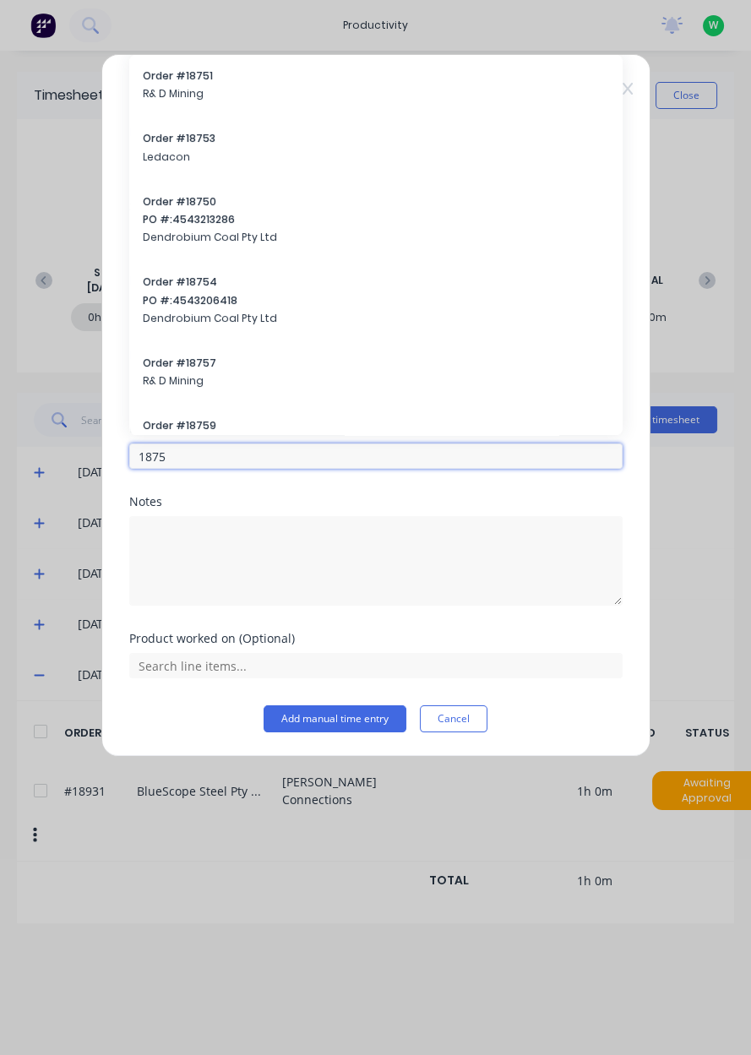
type input "18751"
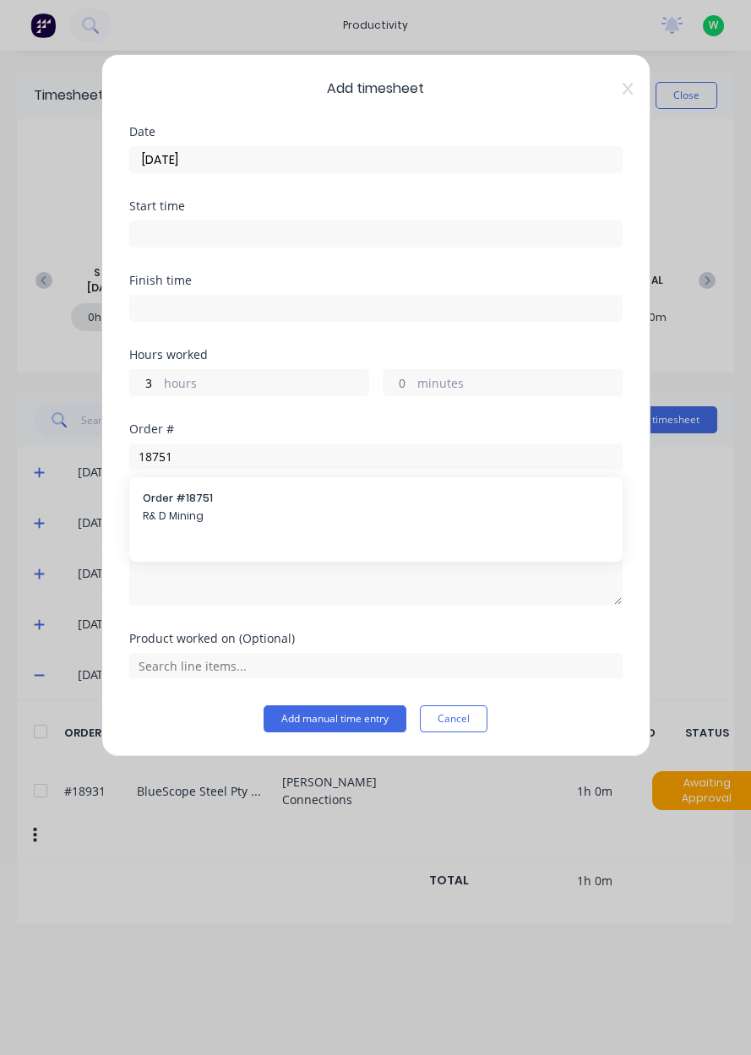
click at [186, 511] on span "R& D Mining" at bounding box center [376, 516] width 466 height 15
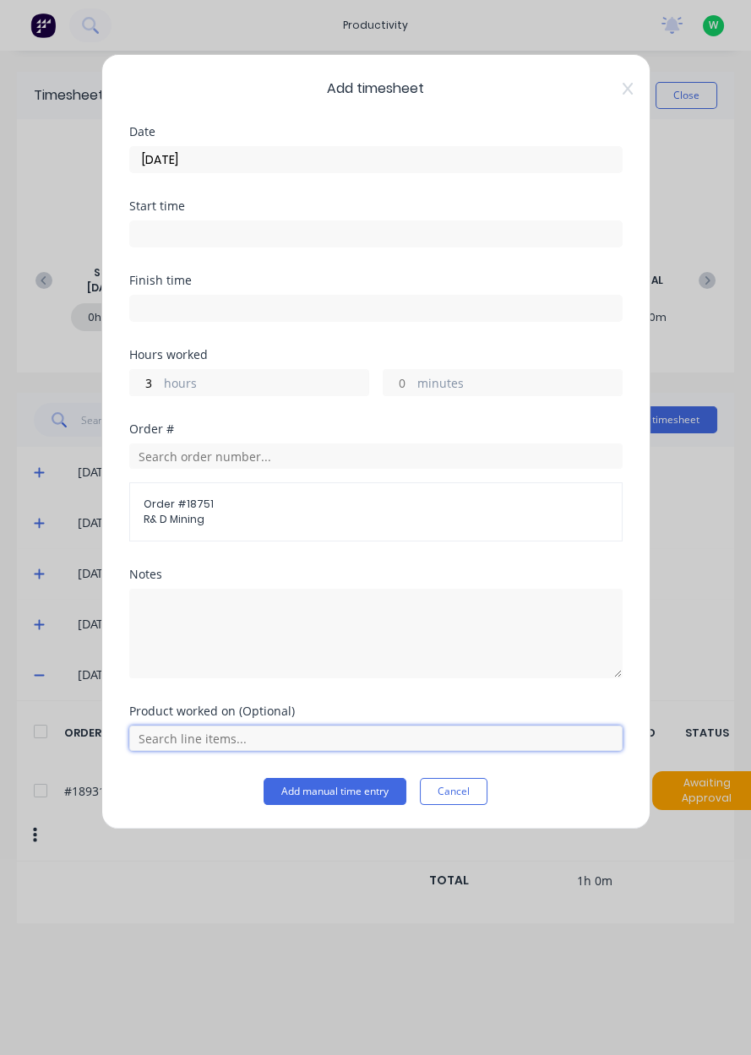
click at [299, 734] on input "text" at bounding box center [375, 738] width 493 height 25
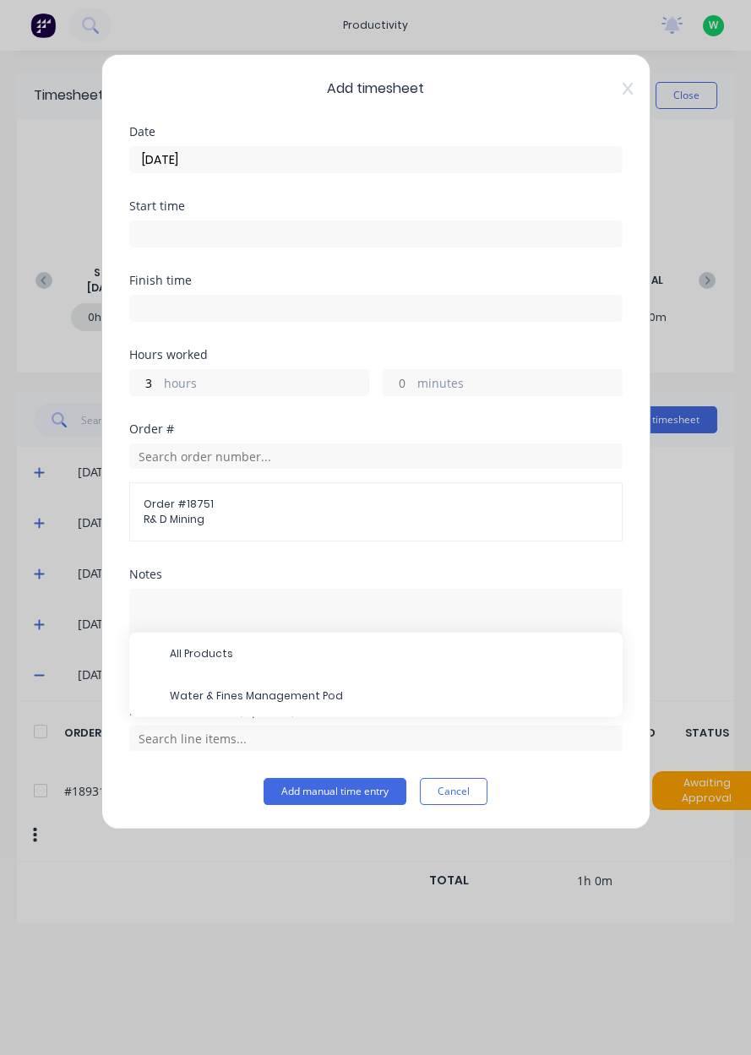
click at [272, 693] on span "Water & Fines Management Pod" at bounding box center [389, 696] width 439 height 15
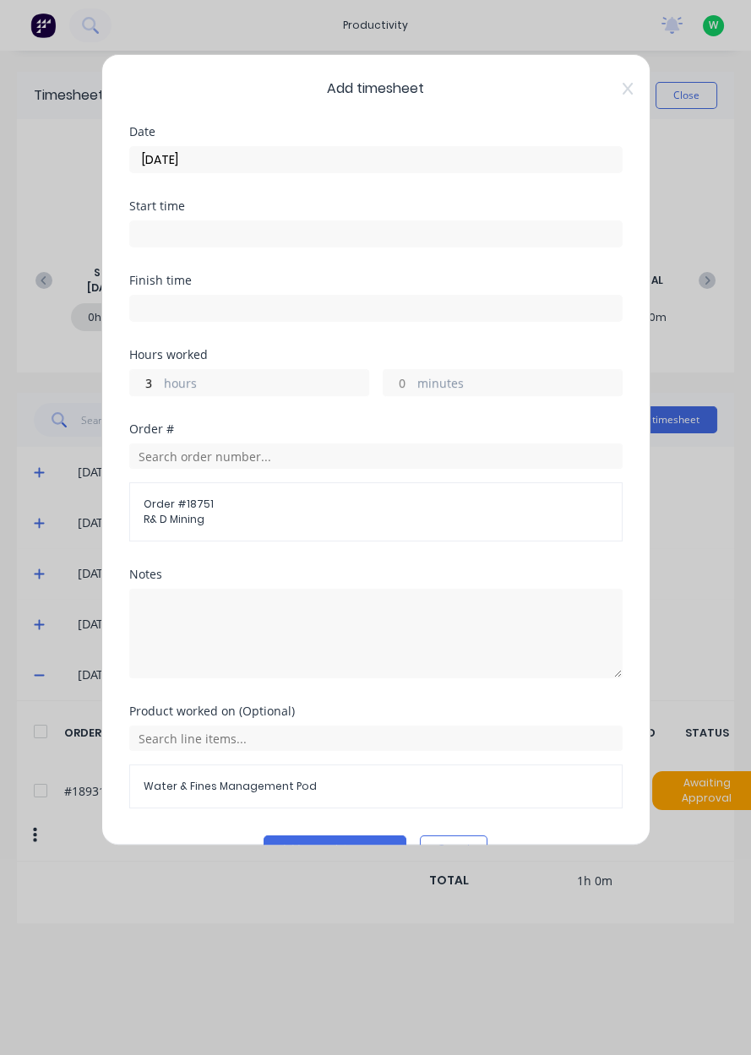
click at [333, 847] on button "Add manual time entry" at bounding box center [335, 849] width 143 height 27
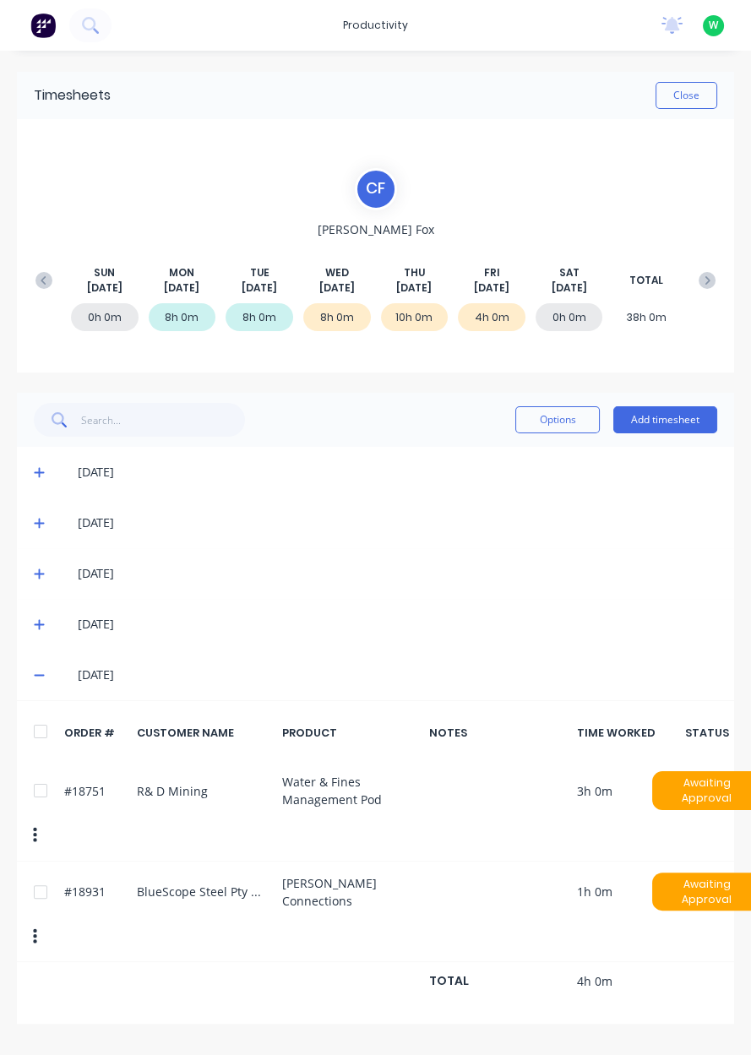
click at [677, 422] on button "Add timesheet" at bounding box center [665, 419] width 104 height 27
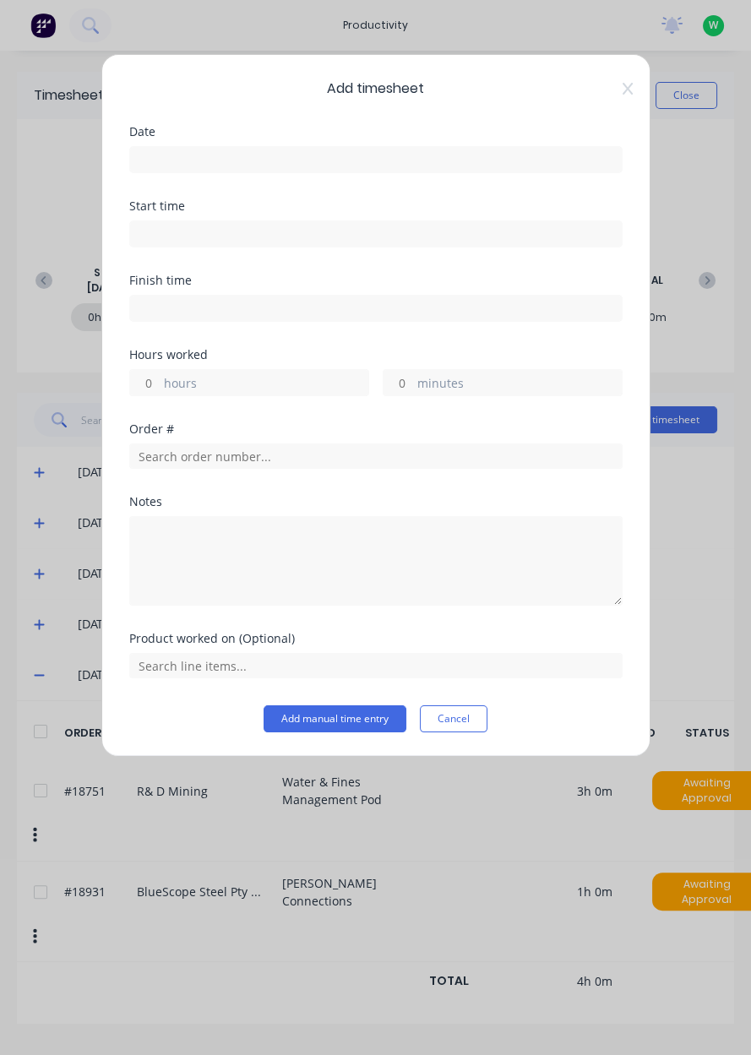
click at [452, 161] on input at bounding box center [376, 159] width 492 height 25
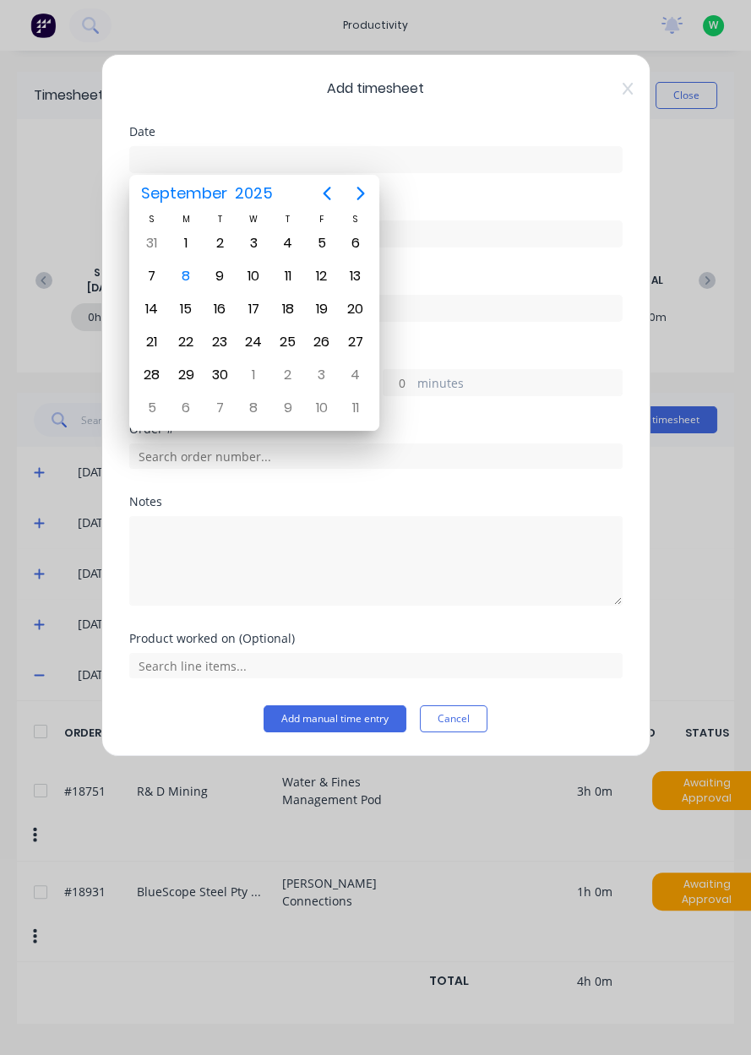
click at [329, 241] on div "5" at bounding box center [321, 243] width 25 height 25
type input "[DATE]"
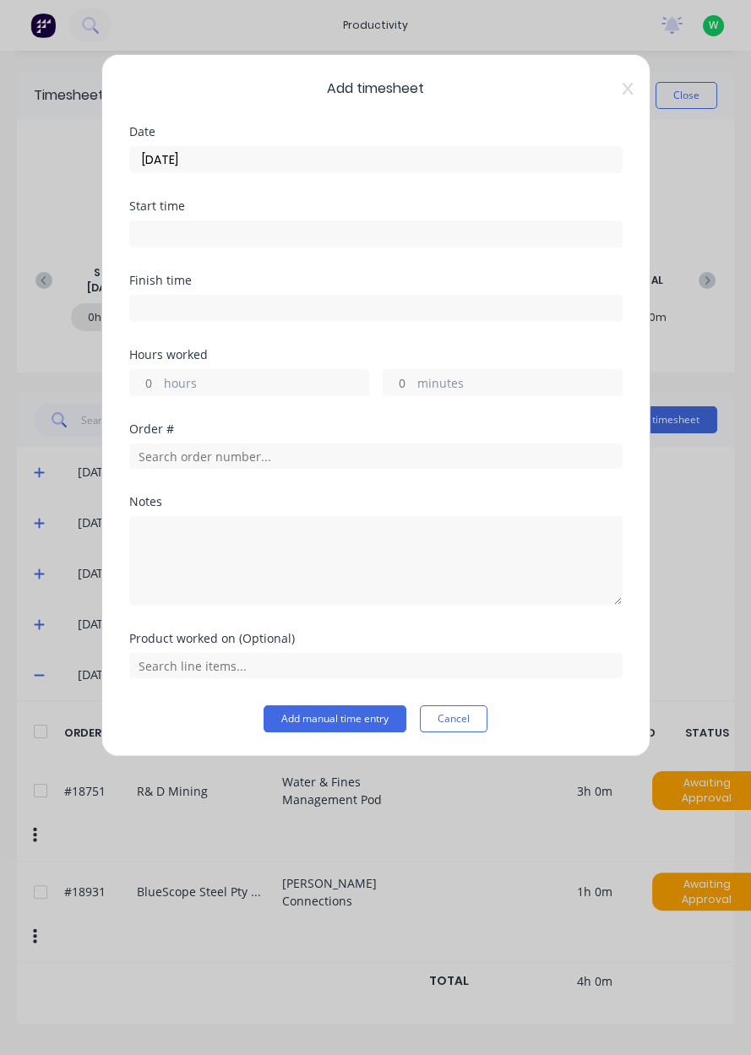
click at [201, 382] on label "hours" at bounding box center [266, 384] width 204 height 21
click at [160, 382] on input "hours" at bounding box center [145, 382] width 30 height 25
type input "1"
click at [237, 458] on input "text" at bounding box center [375, 456] width 493 height 25
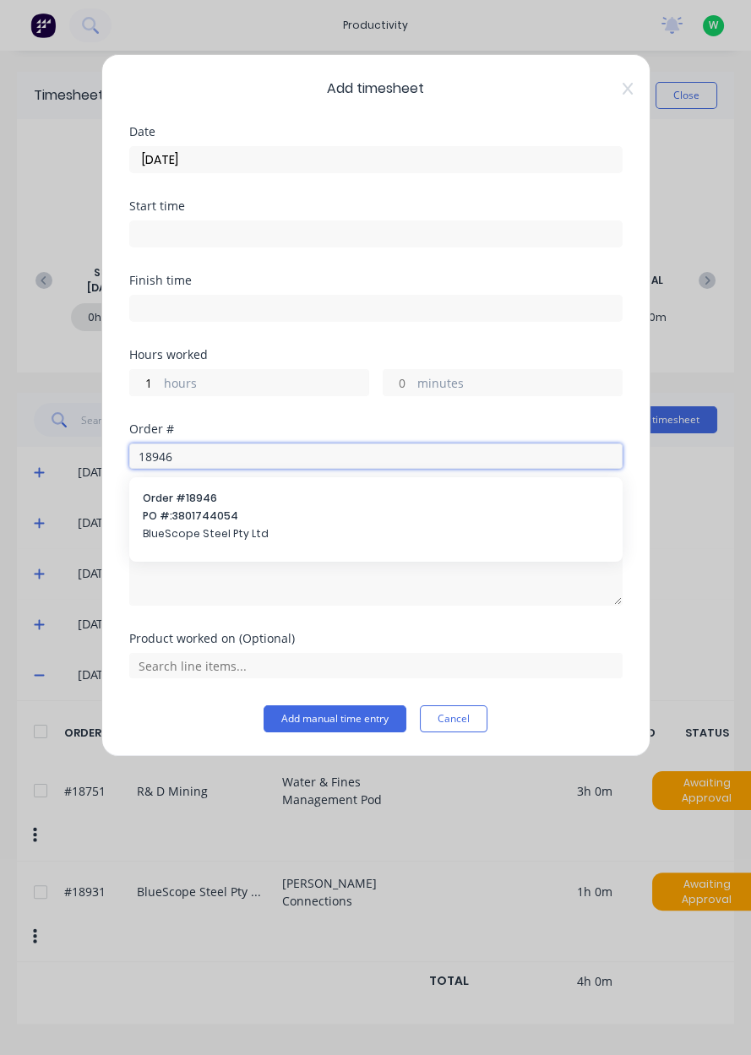
type input "18946"
click at [214, 519] on span "PO #: 3801744054" at bounding box center [376, 516] width 466 height 15
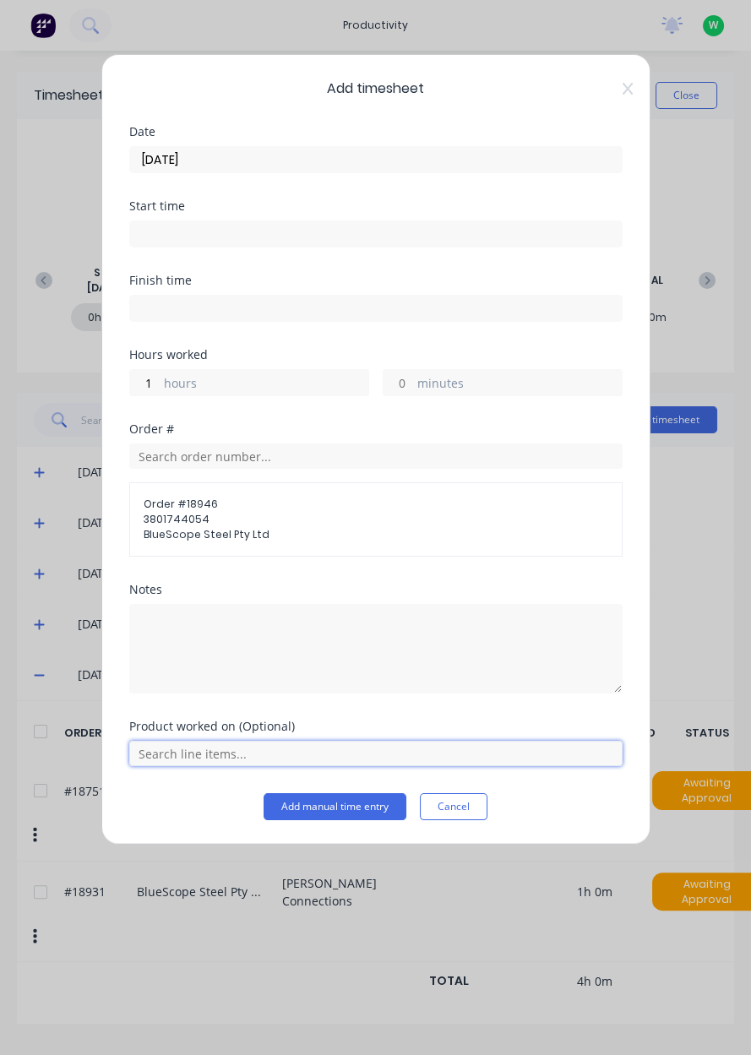
click at [227, 758] on input "text" at bounding box center [375, 753] width 493 height 25
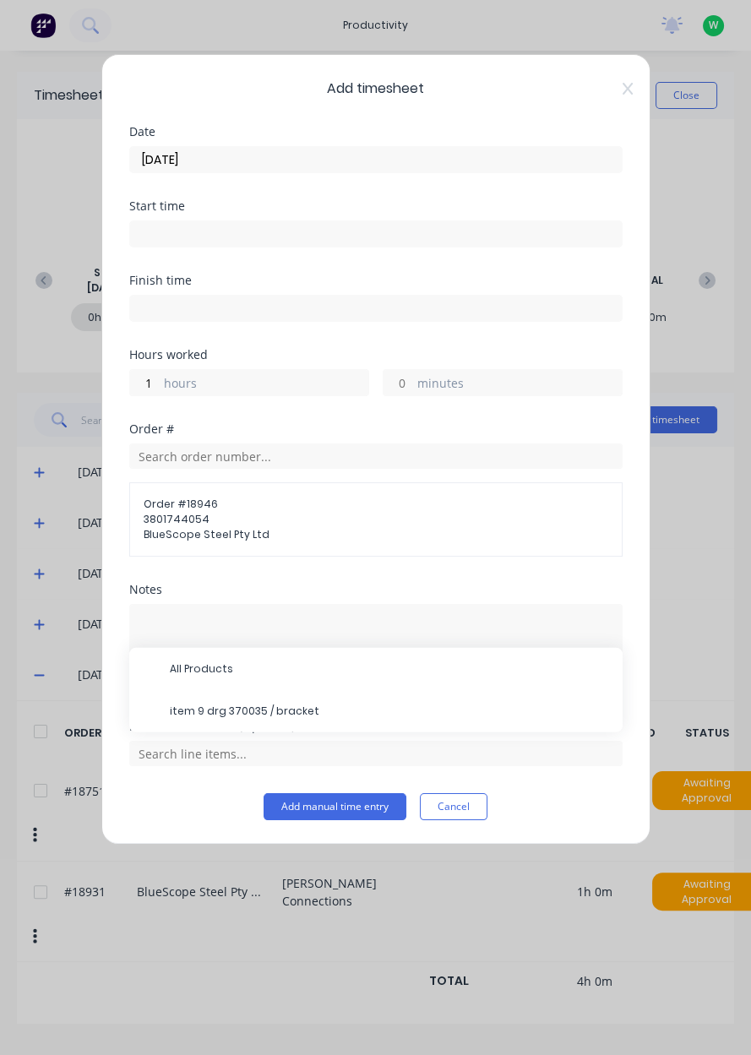
click at [226, 710] on span "item 9 drg 370035 / bracket" at bounding box center [389, 711] width 439 height 15
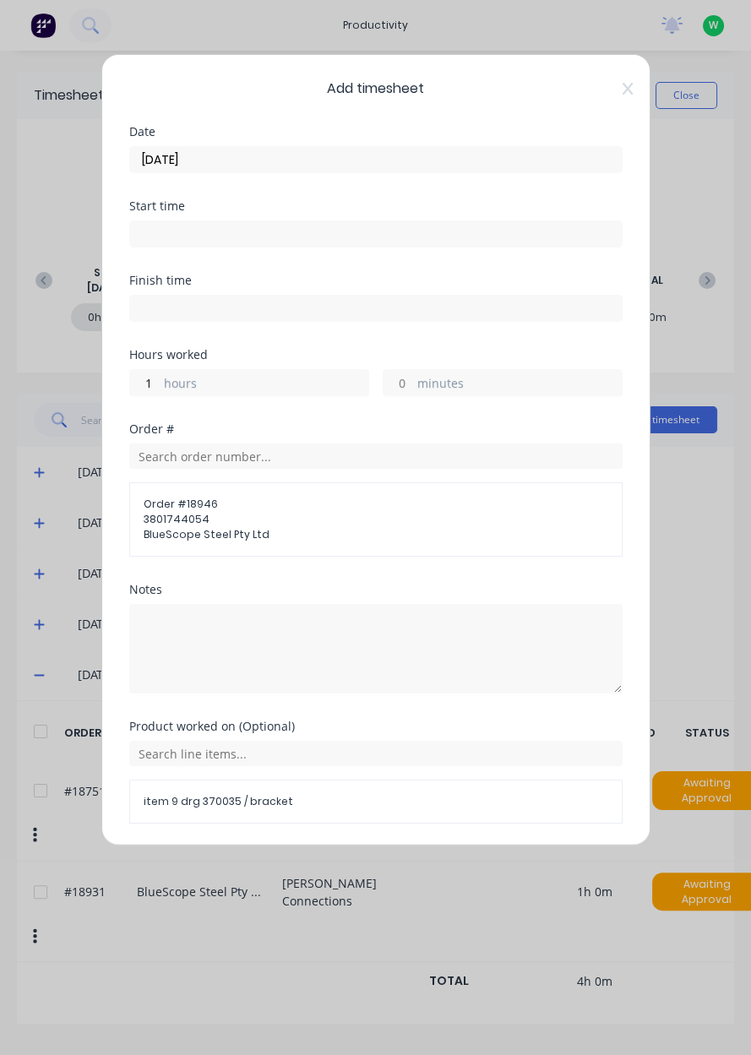
click at [328, 865] on button "Add manual time entry" at bounding box center [335, 864] width 143 height 27
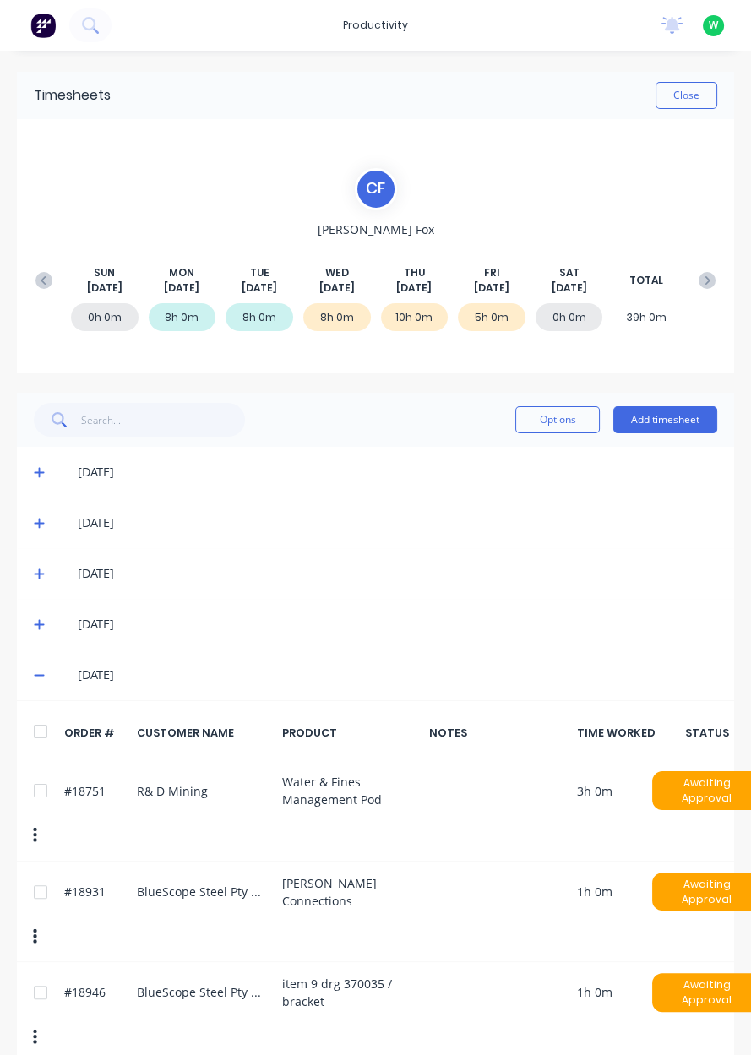
click at [672, 422] on button "Add timesheet" at bounding box center [665, 419] width 104 height 27
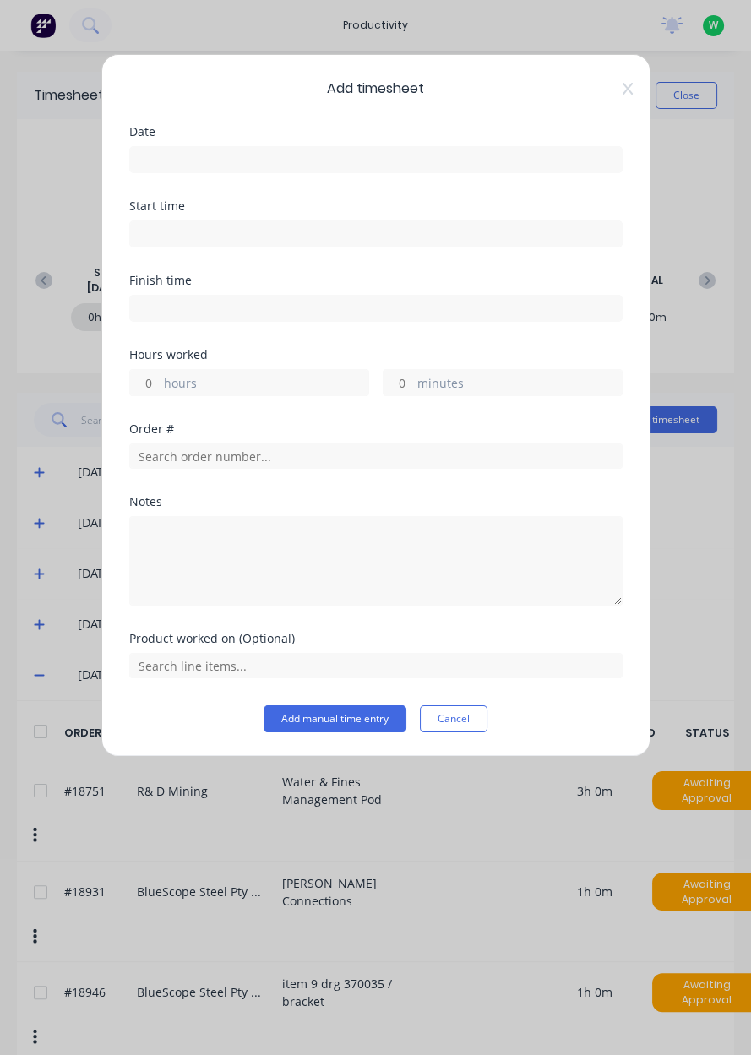
click at [388, 162] on input at bounding box center [376, 159] width 492 height 25
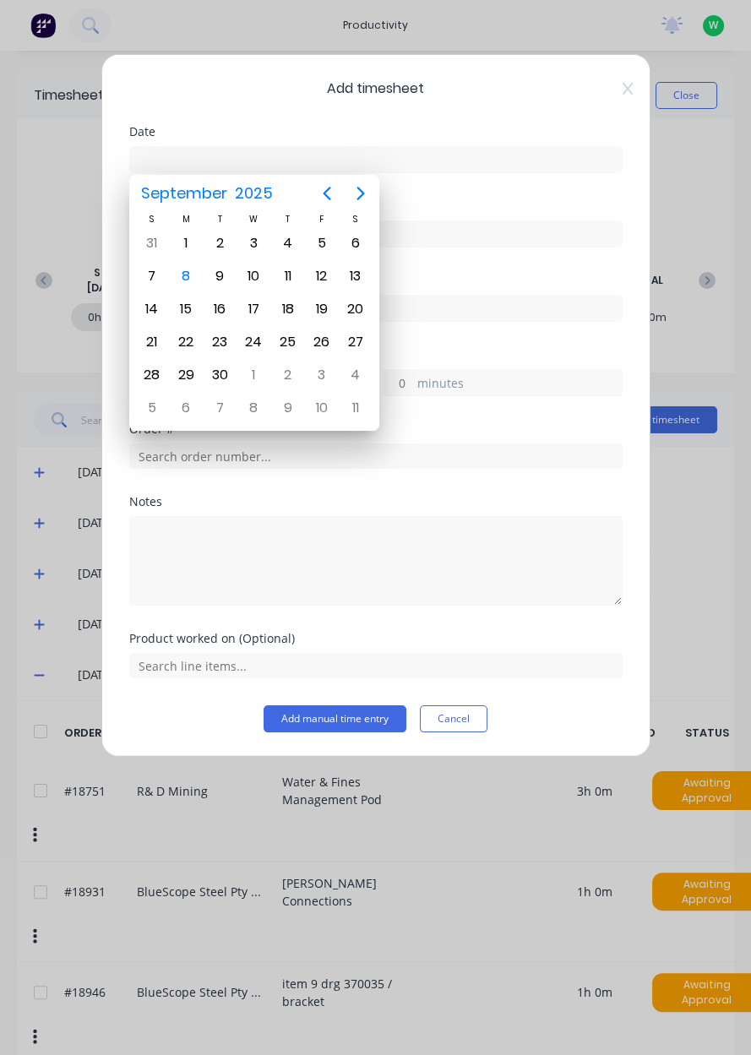
click at [324, 242] on div "5" at bounding box center [321, 243] width 25 height 25
type input "[DATE]"
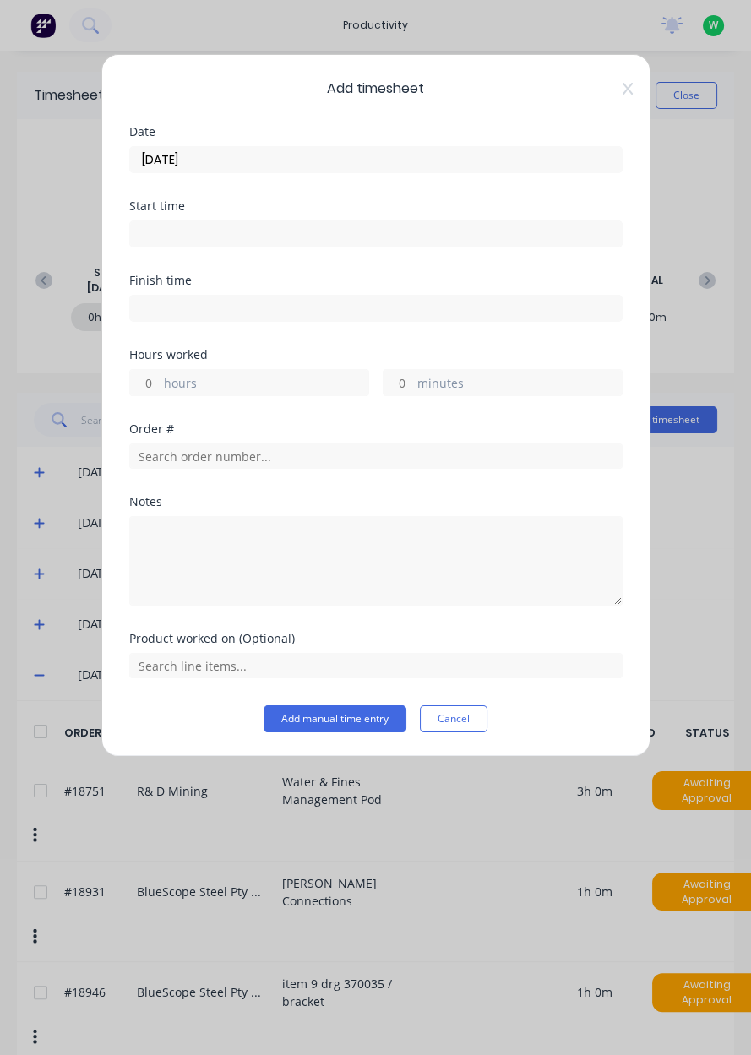
click at [230, 384] on label "hours" at bounding box center [266, 384] width 204 height 21
click at [160, 384] on input "hours" at bounding box center [145, 382] width 30 height 25
type input "3"
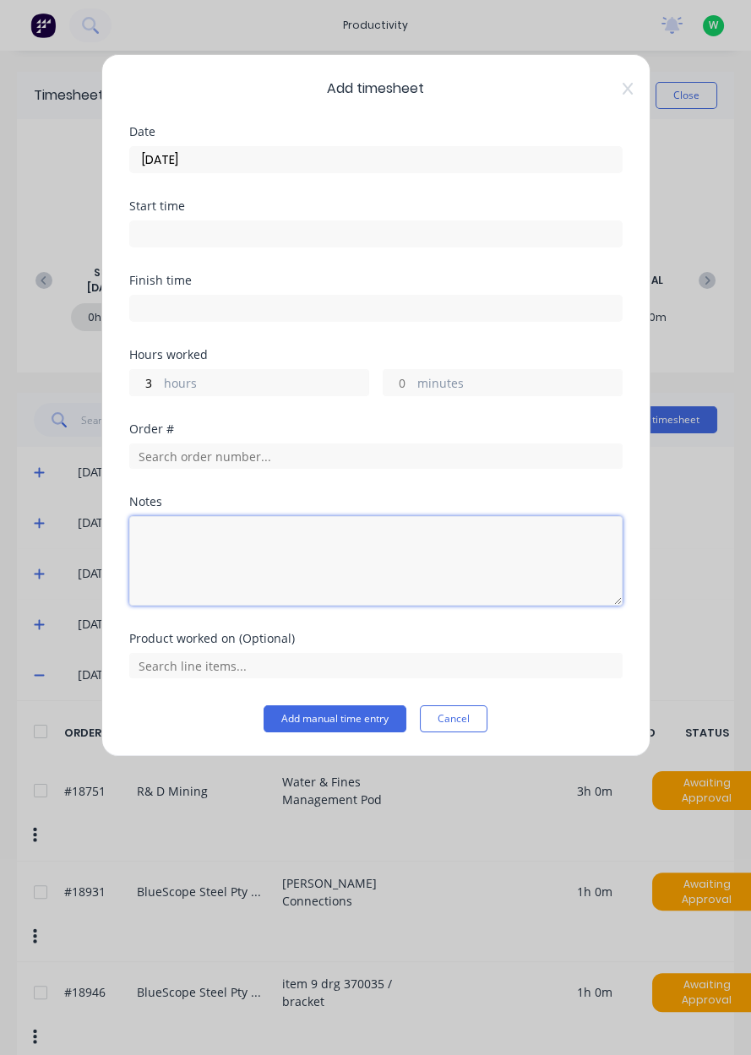
click at [221, 548] on textarea at bounding box center [375, 561] width 493 height 90
type textarea "Assist employees, sort jobs, consumables from store"
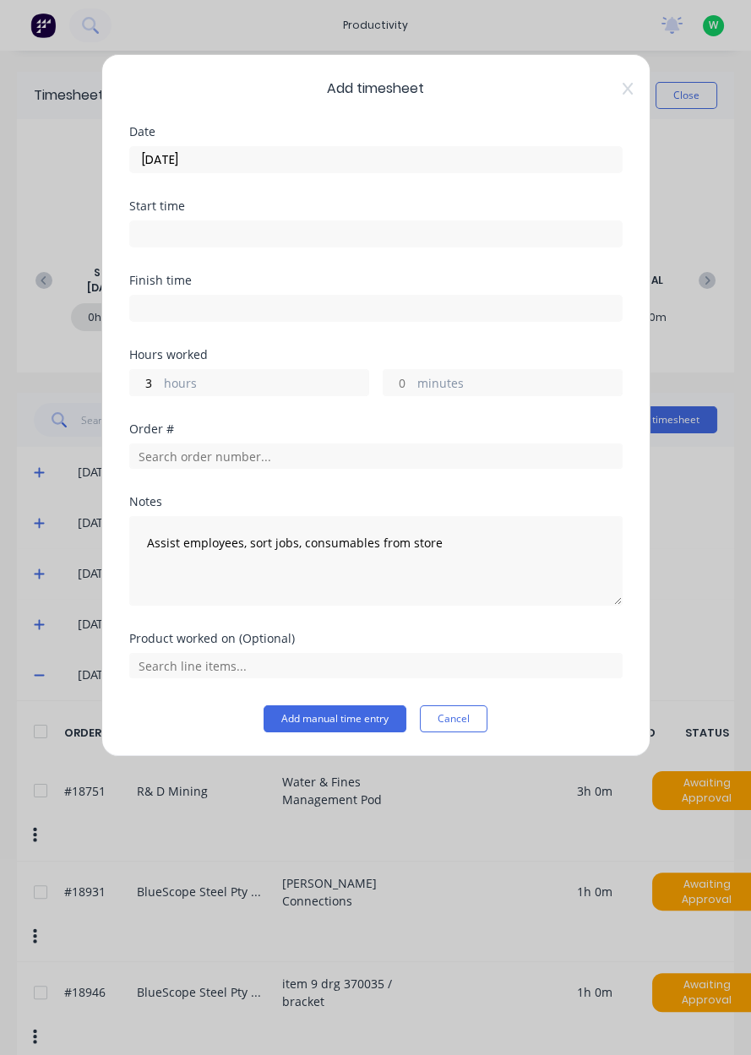
click at [312, 720] on button "Add manual time entry" at bounding box center [335, 719] width 143 height 27
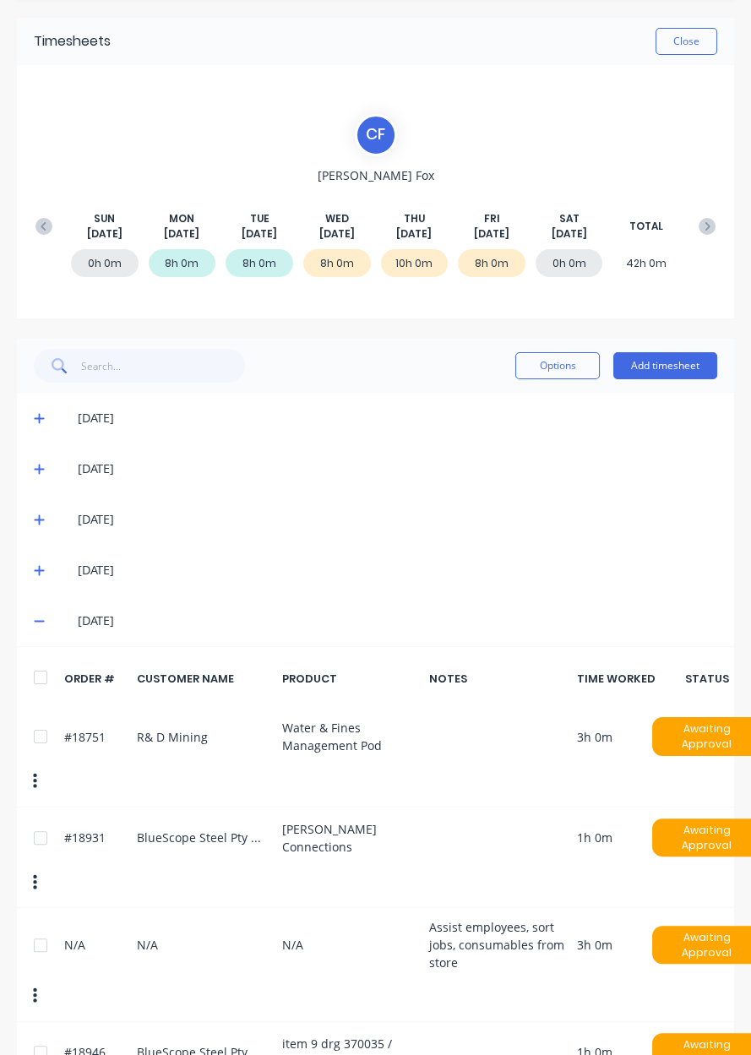
scroll to position [97, 0]
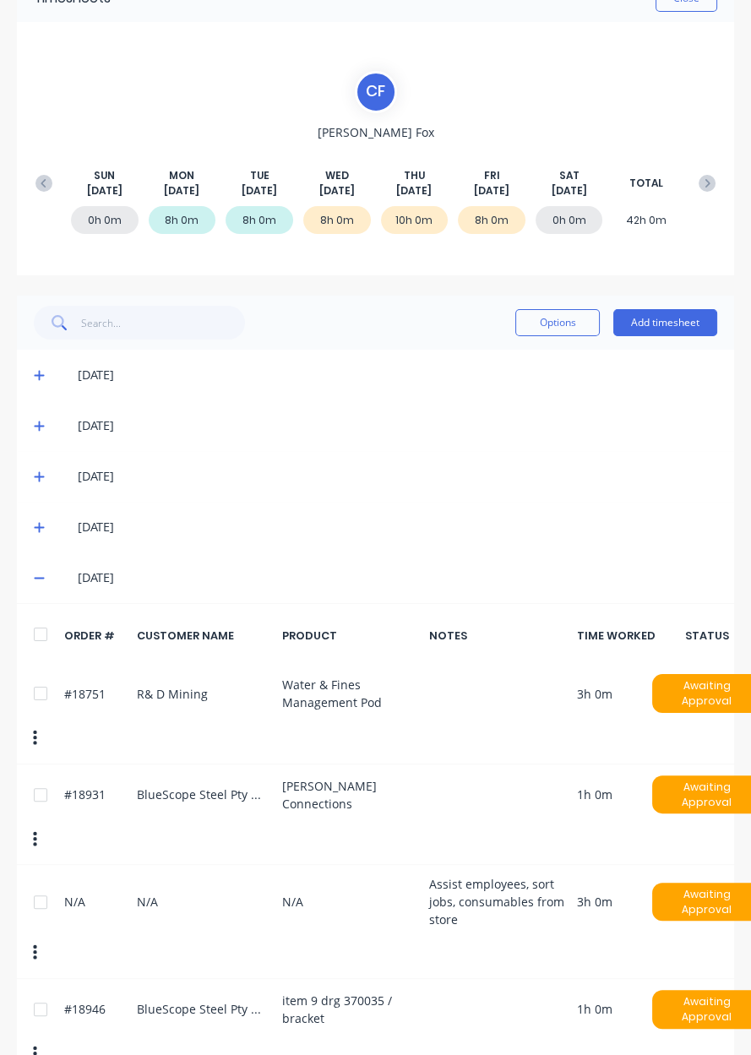
click at [38, 578] on icon at bounding box center [39, 579] width 10 height 2
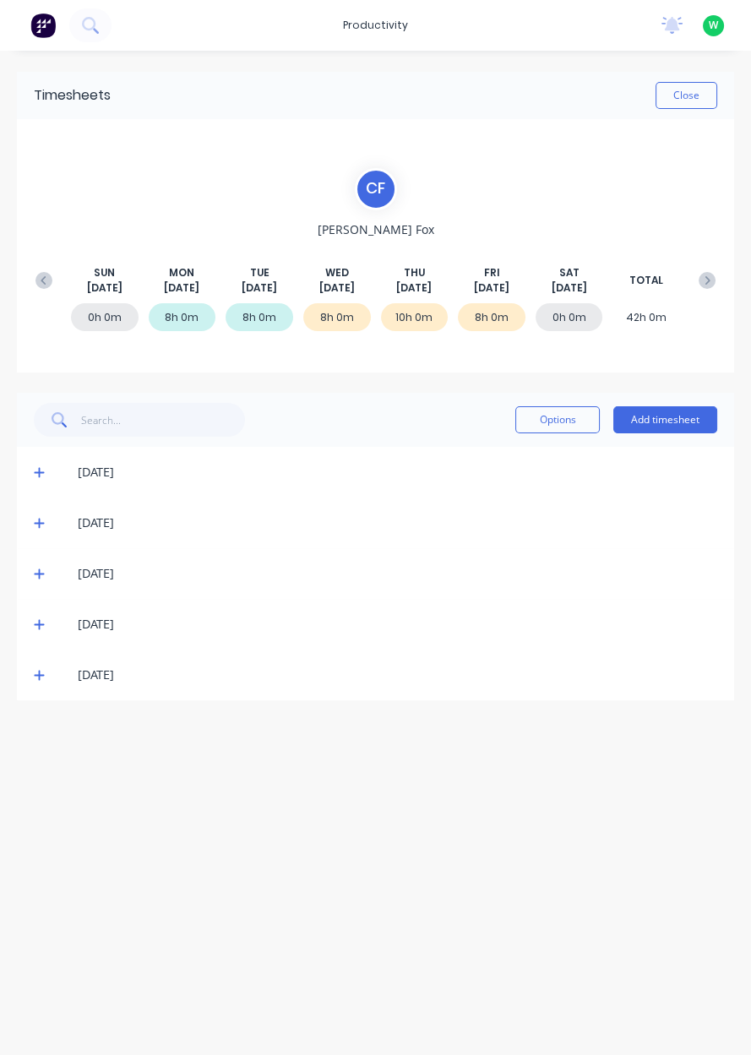
scroll to position [0, 0]
